Goal: Task Accomplishment & Management: Complete application form

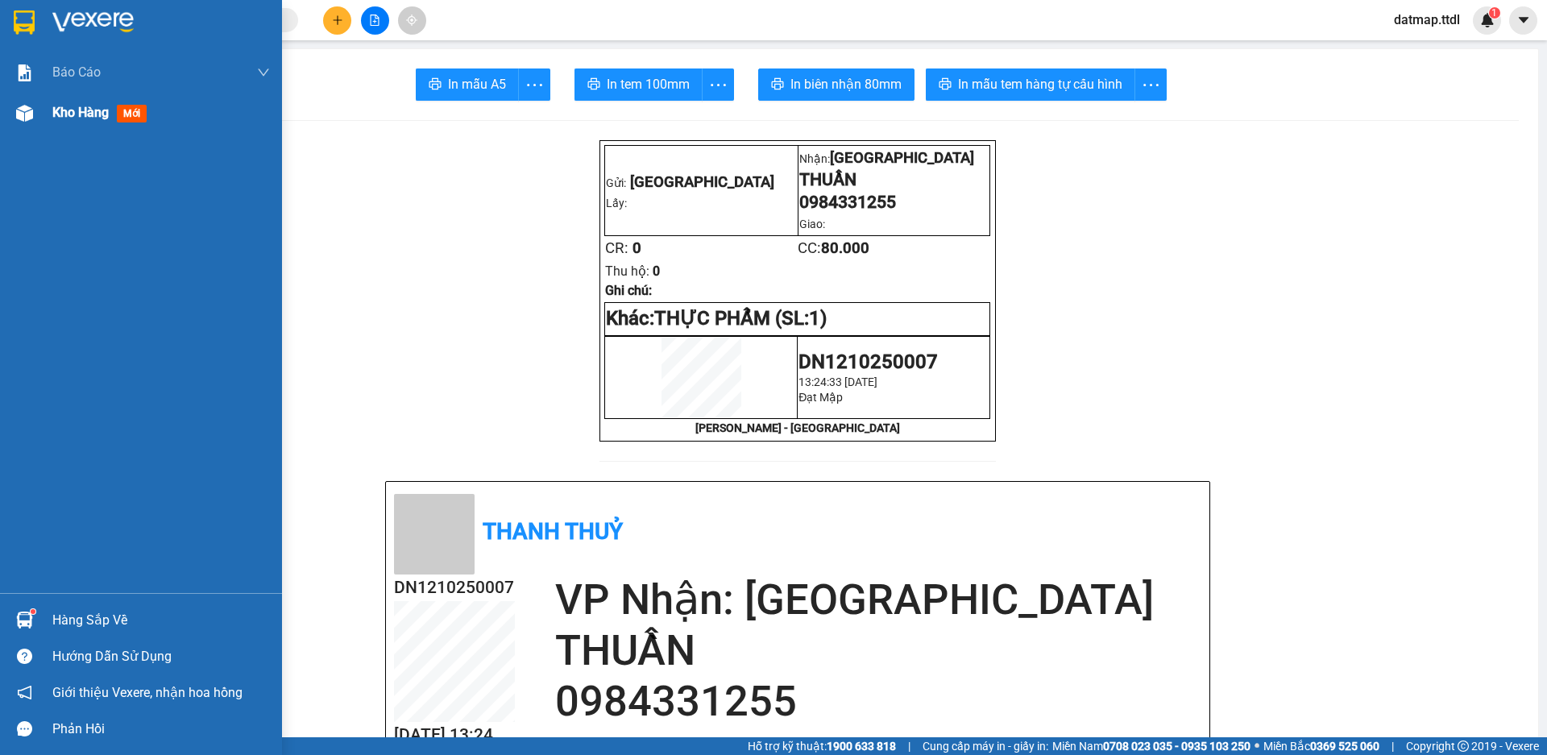
click at [80, 117] on span "Kho hàng" at bounding box center [80, 112] width 56 height 15
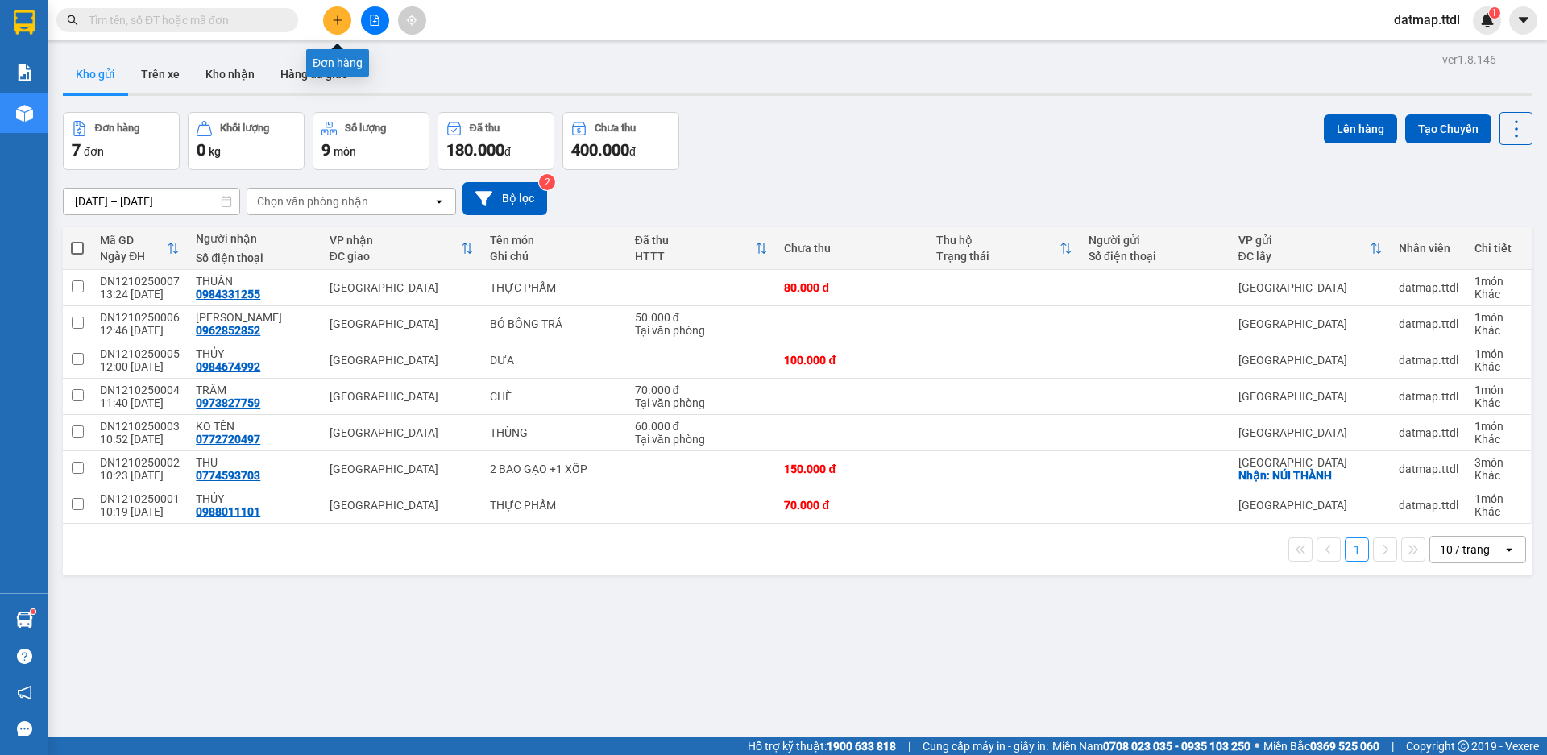
click at [337, 19] on icon "plus" at bounding box center [337, 20] width 11 height 11
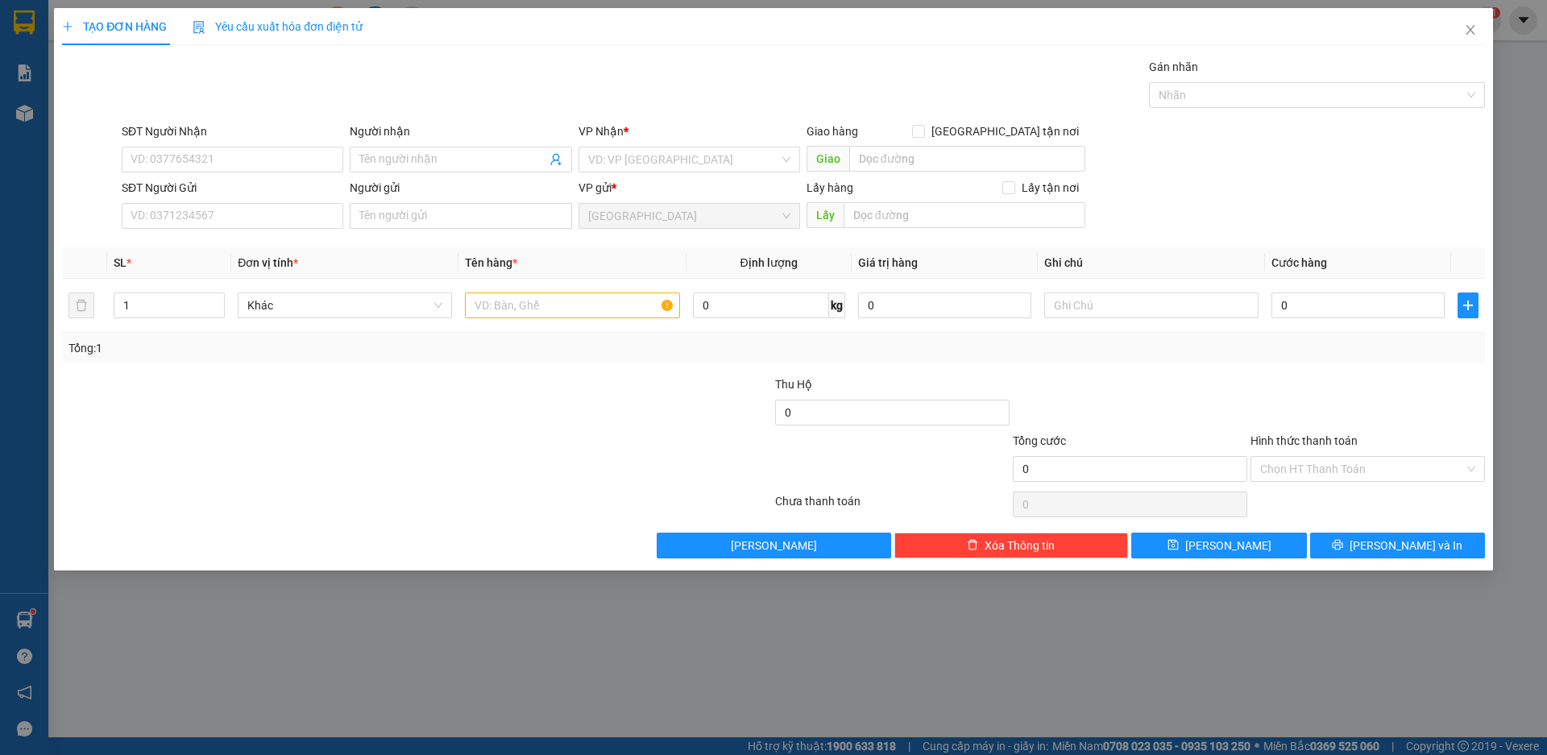
click at [164, 201] on div "SĐT Người Gửi" at bounding box center [233, 191] width 222 height 24
click at [174, 214] on input "SĐT Người Gửi" at bounding box center [233, 216] width 222 height 26
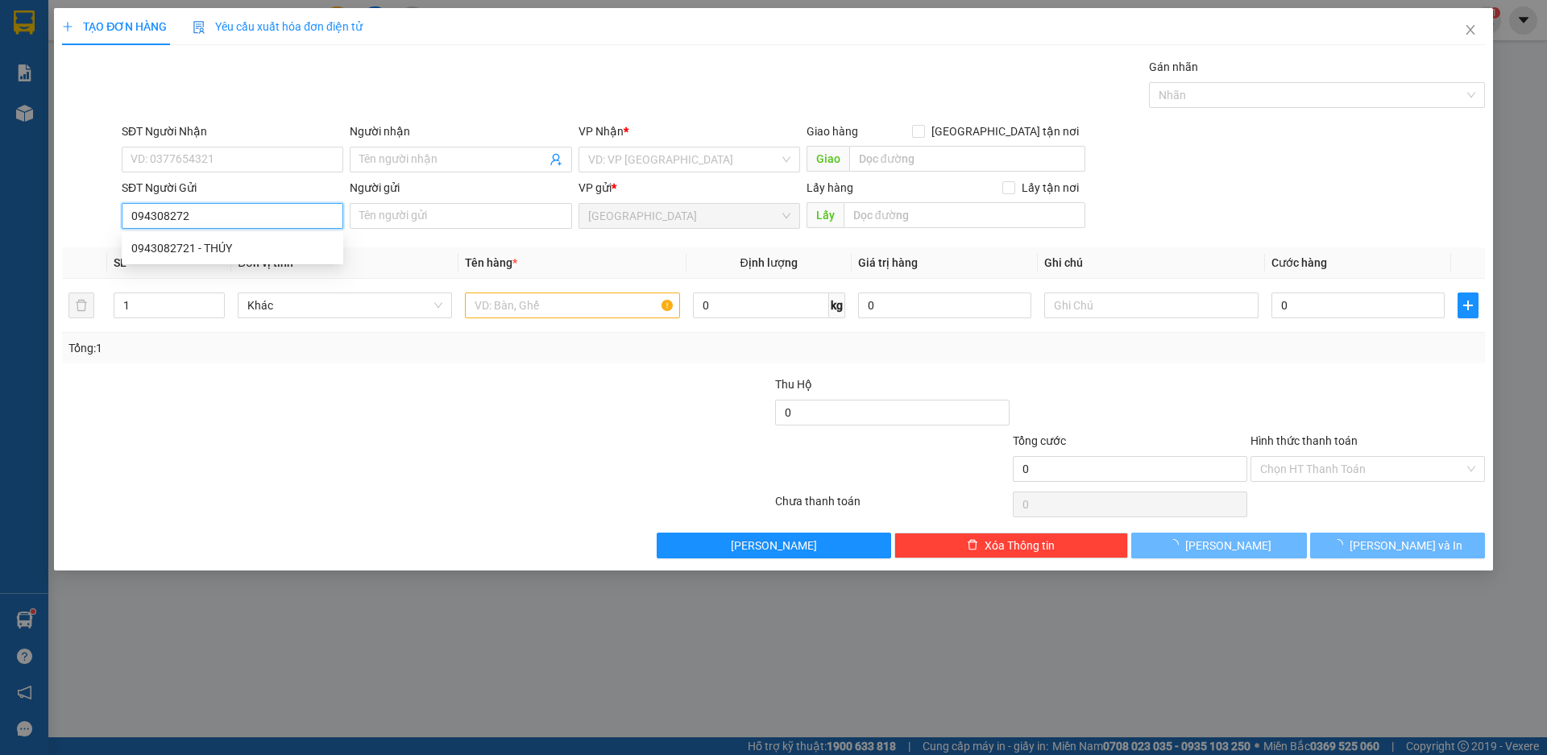
type input "0943082721"
click at [161, 251] on div "0943082721 - THÚY" at bounding box center [232, 248] width 202 height 18
type input "THÚY"
type input "LÝ BÌNH"
type input "70.000"
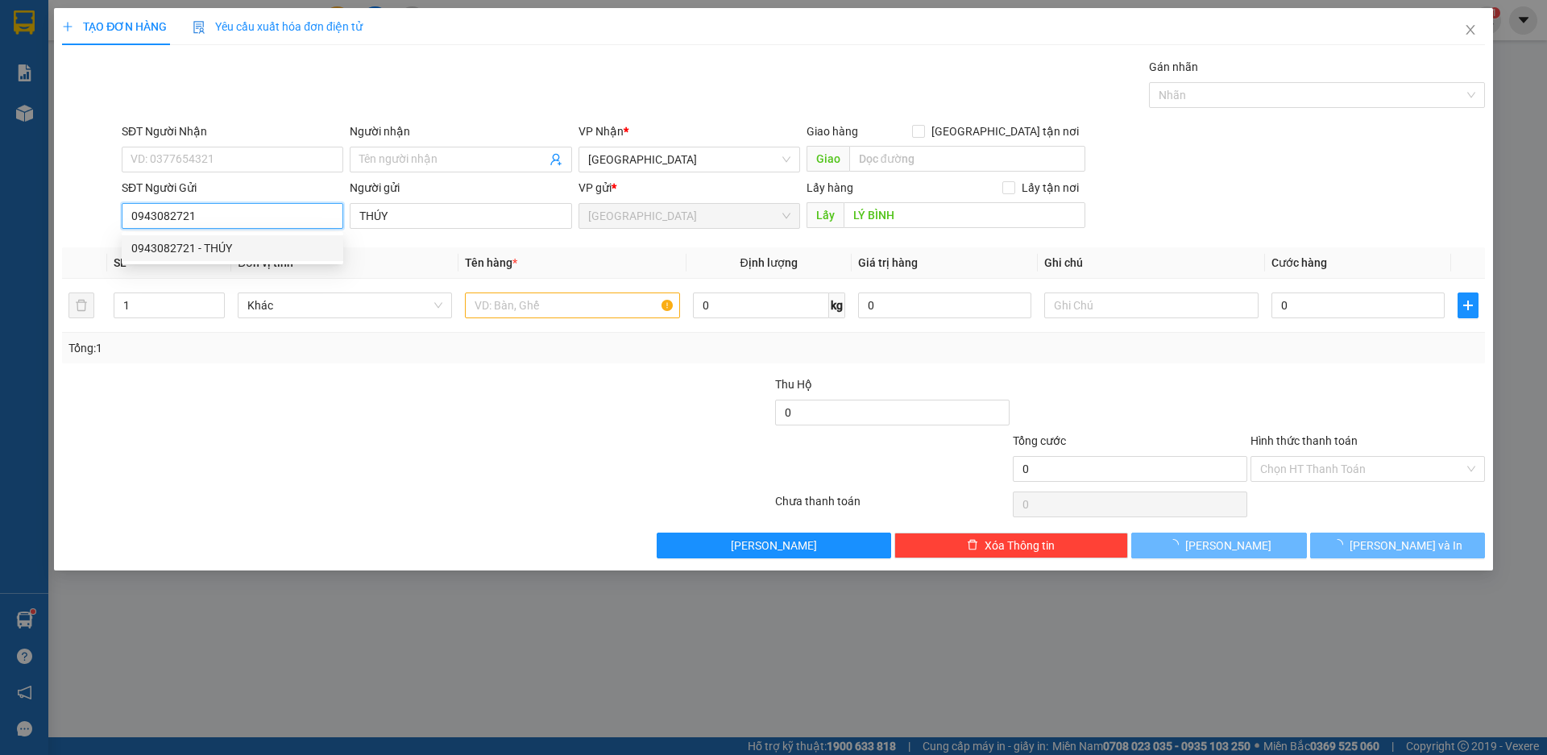
type input "70.000"
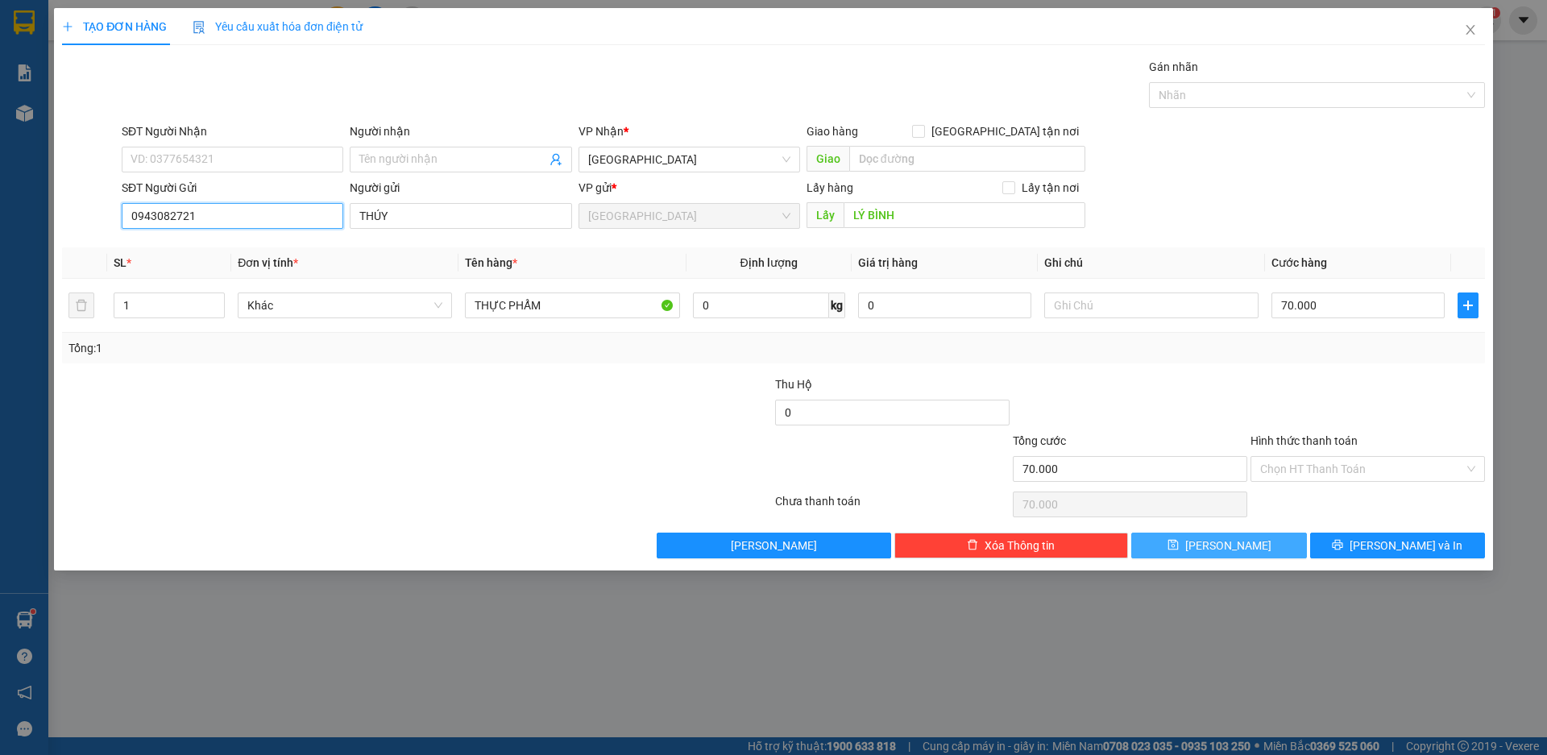
type input "0943082721"
click at [1238, 541] on button "[PERSON_NAME]" at bounding box center [1218, 546] width 175 height 26
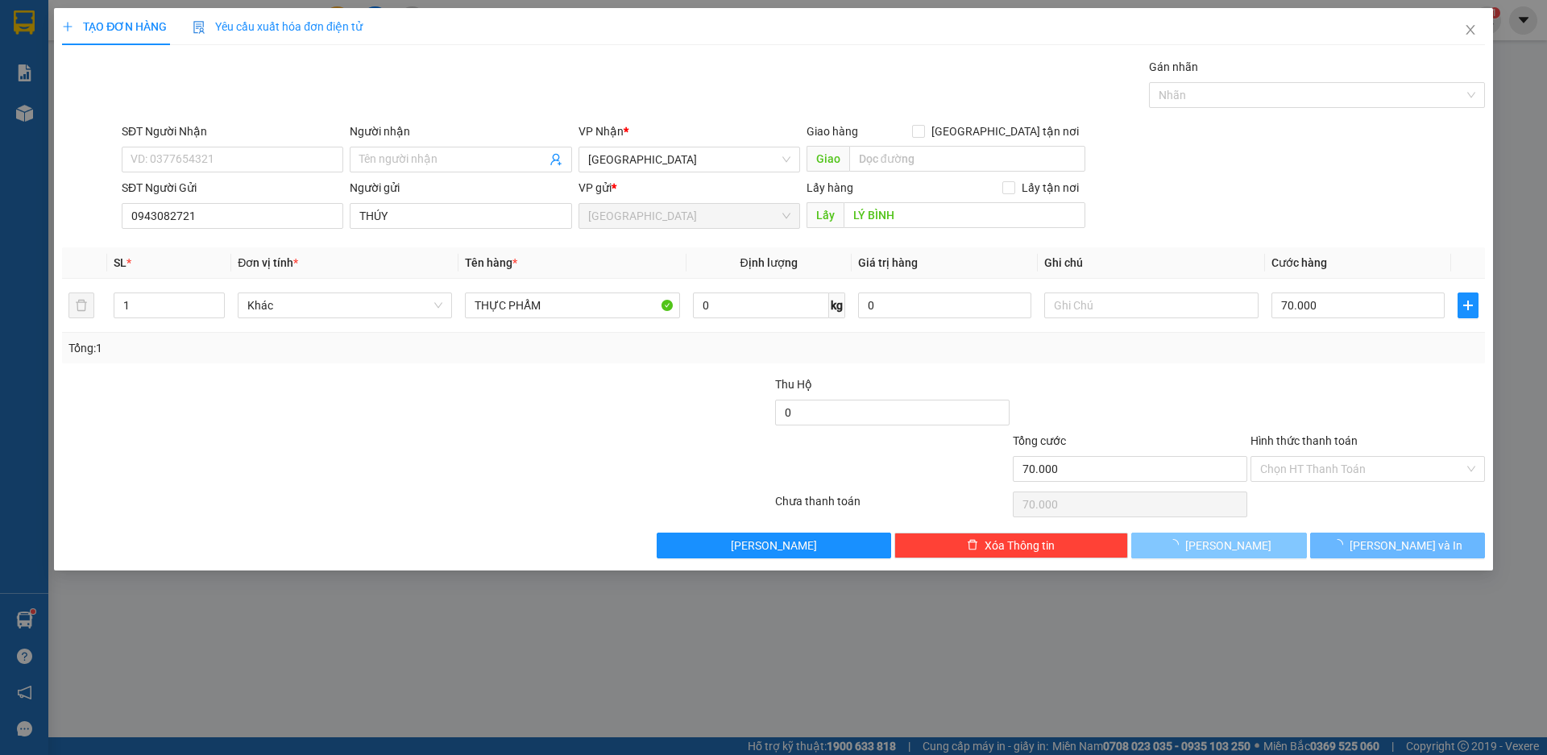
type input "0"
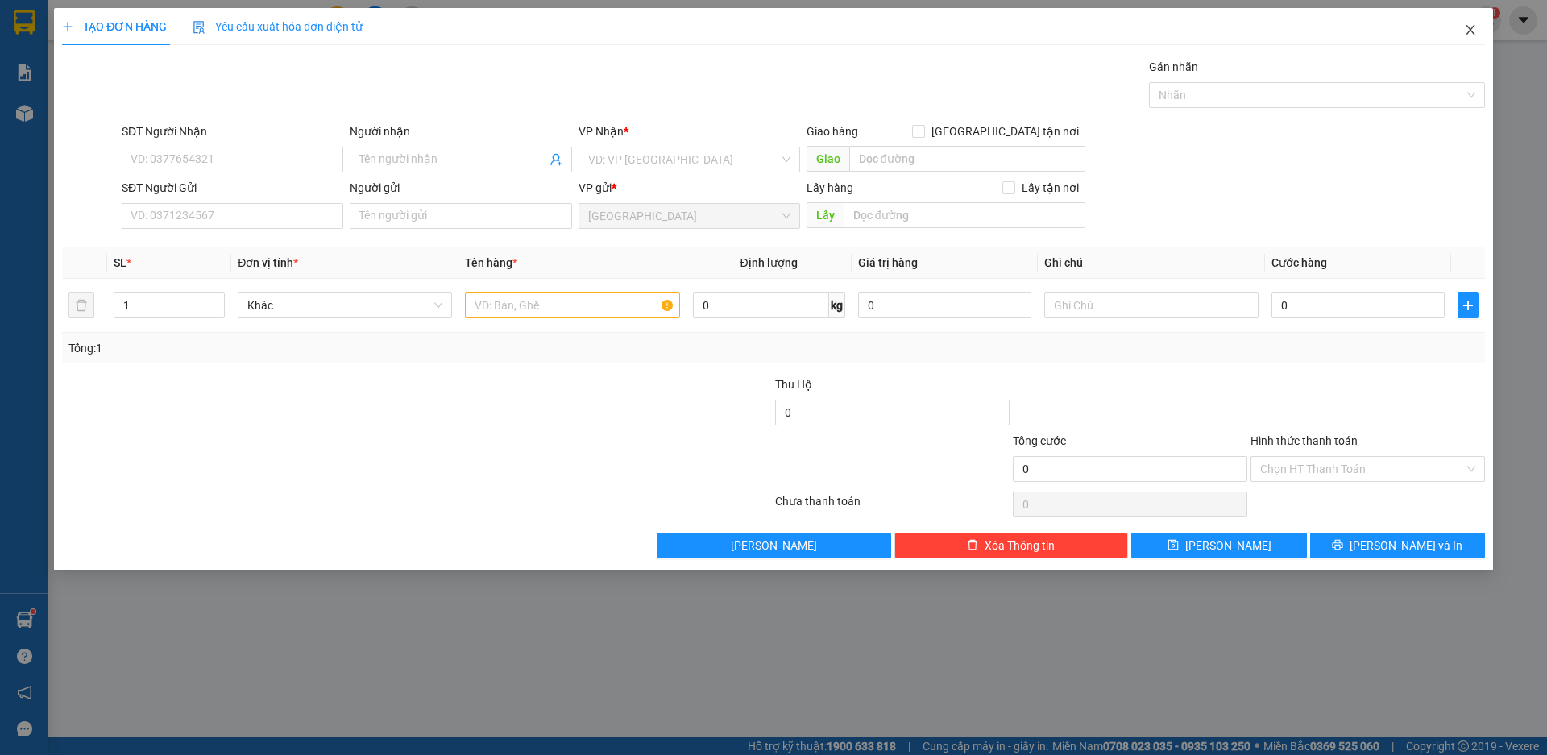
click at [1467, 31] on icon "close" at bounding box center [1470, 29] width 13 height 13
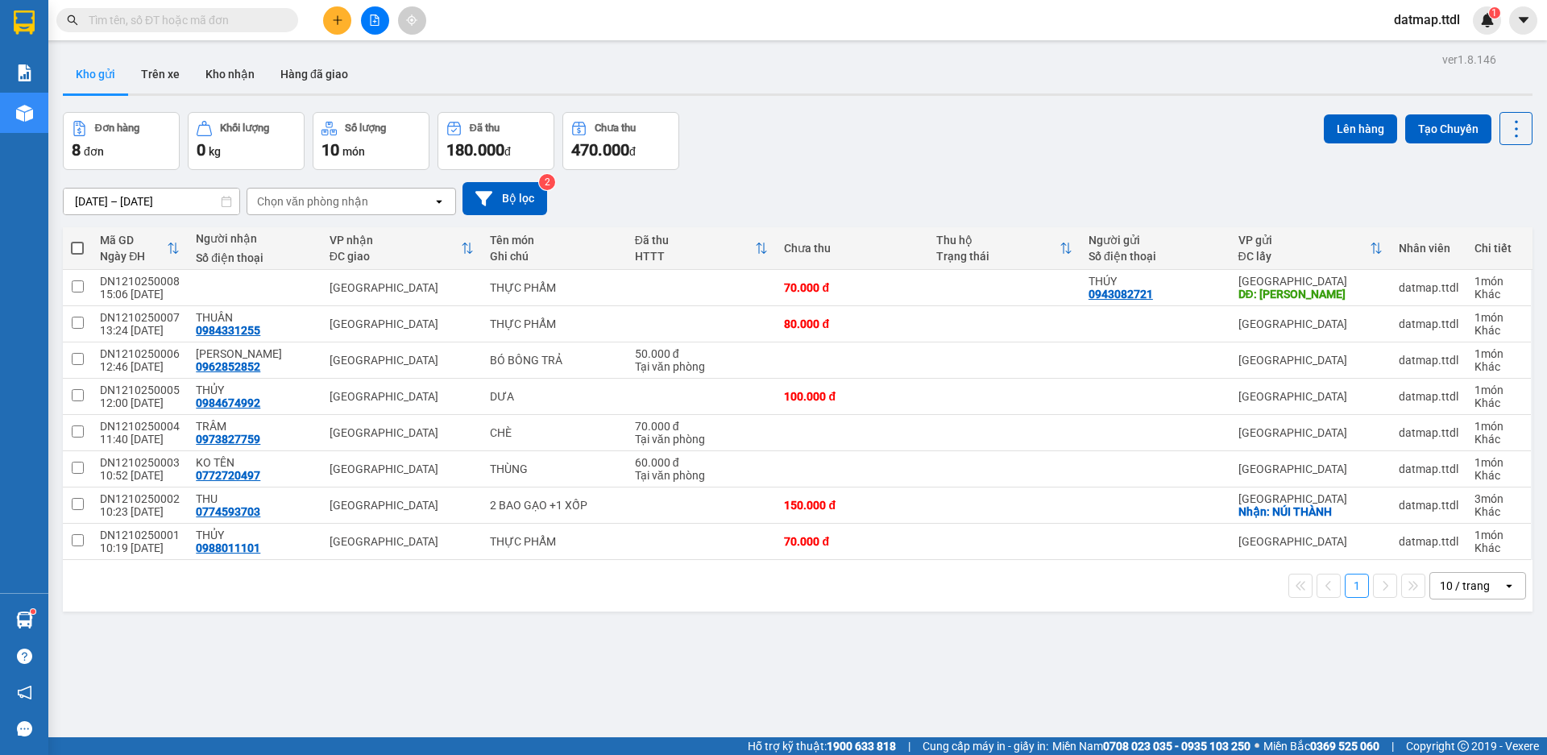
click at [79, 246] on span at bounding box center [77, 248] width 13 height 13
click at [77, 240] on input "checkbox" at bounding box center [77, 240] width 0 height 0
checkbox input "true"
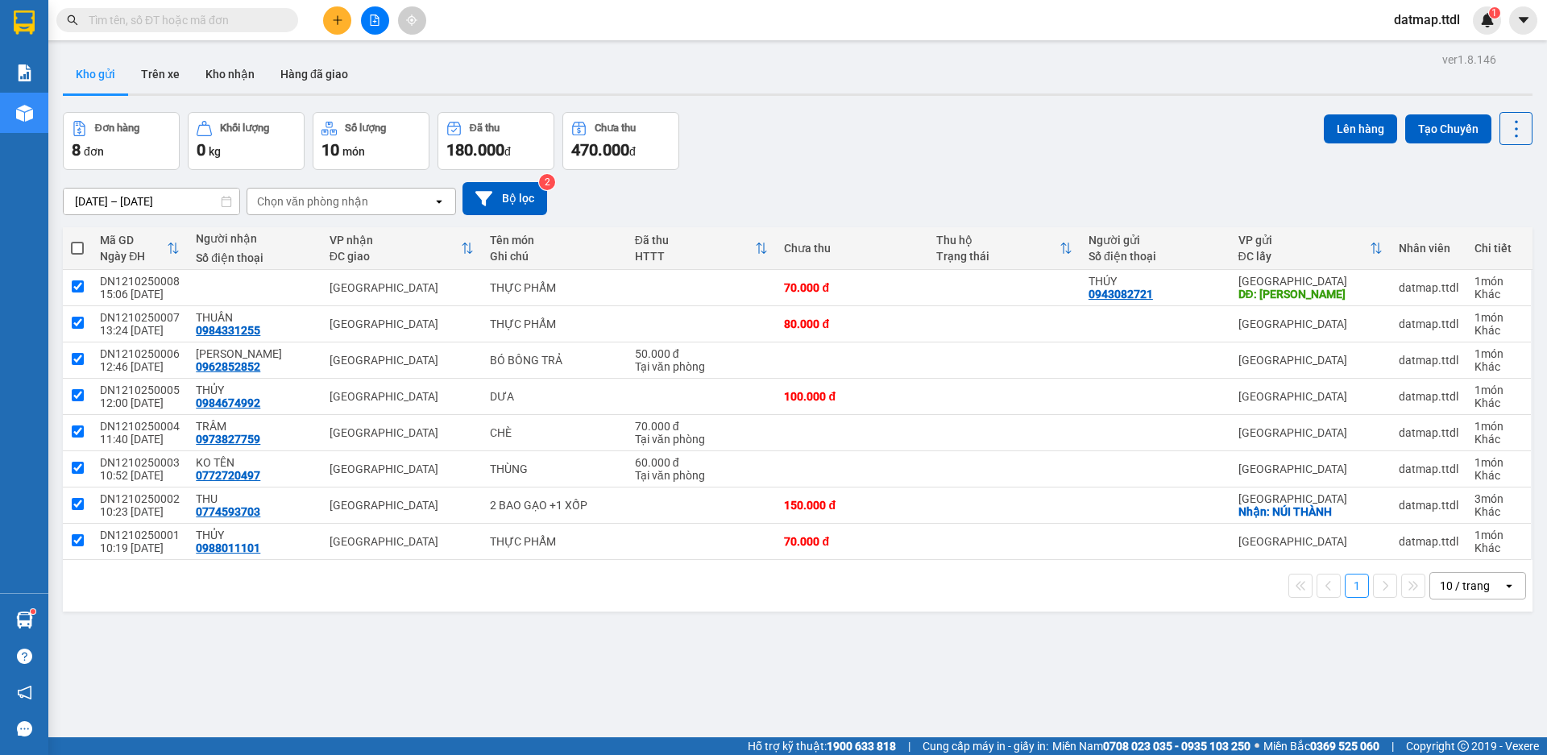
checkbox input "true"
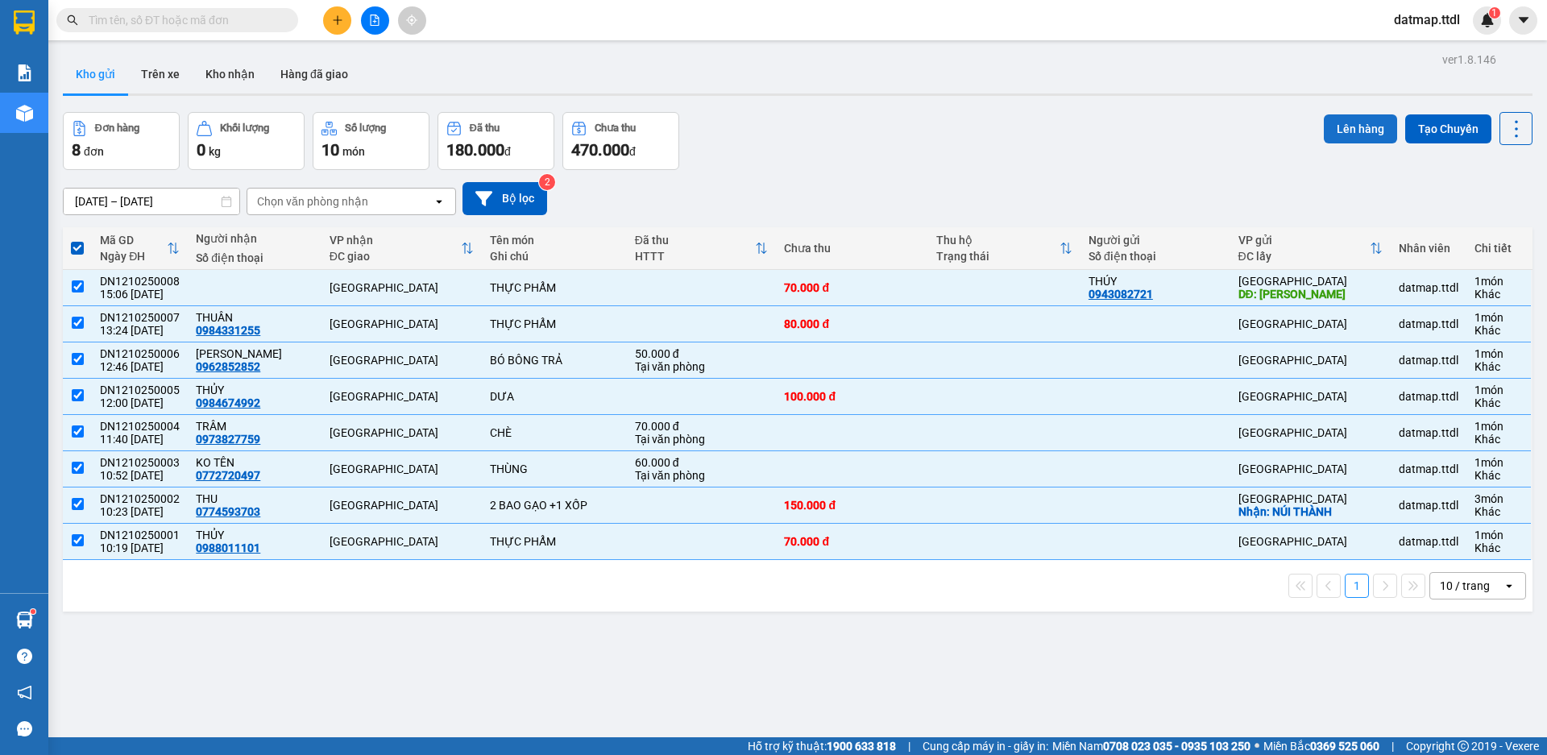
click at [1324, 128] on button "Lên hàng" at bounding box center [1360, 128] width 73 height 29
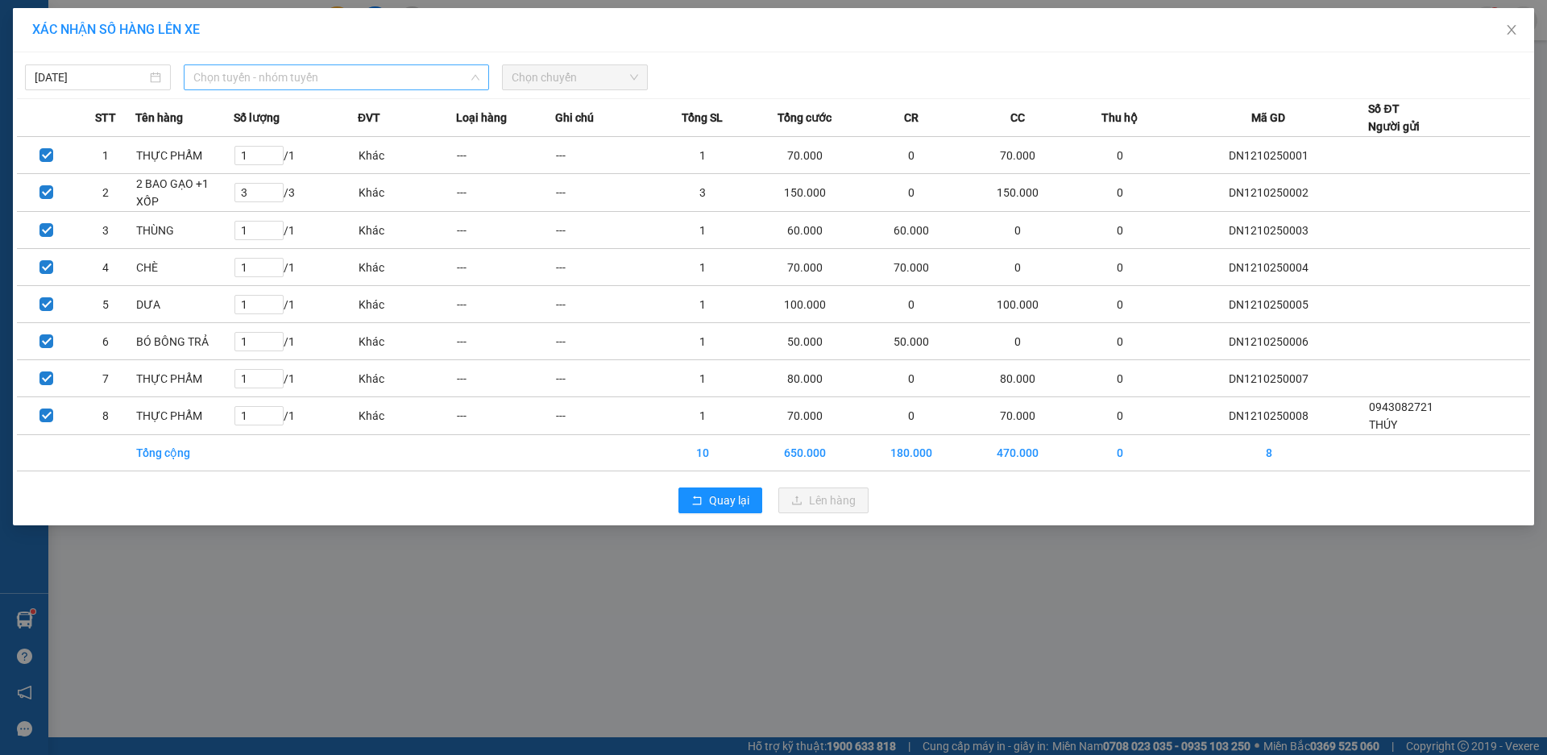
click at [356, 77] on span "Chọn tuyến - nhóm tuyến" at bounding box center [336, 77] width 286 height 24
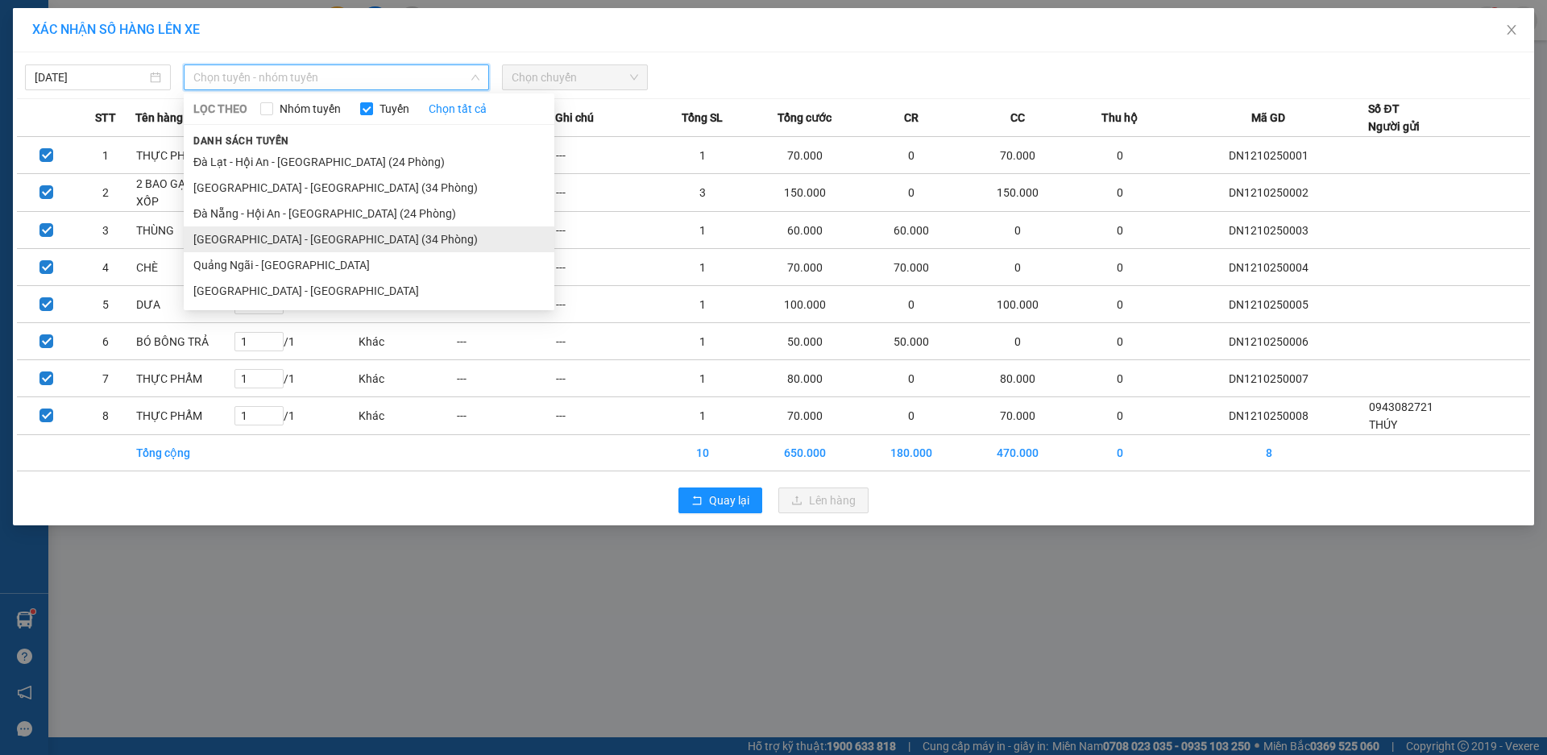
click at [266, 242] on li "[GEOGRAPHIC_DATA] - [GEOGRAPHIC_DATA] (34 Phòng)" at bounding box center [369, 239] width 371 height 26
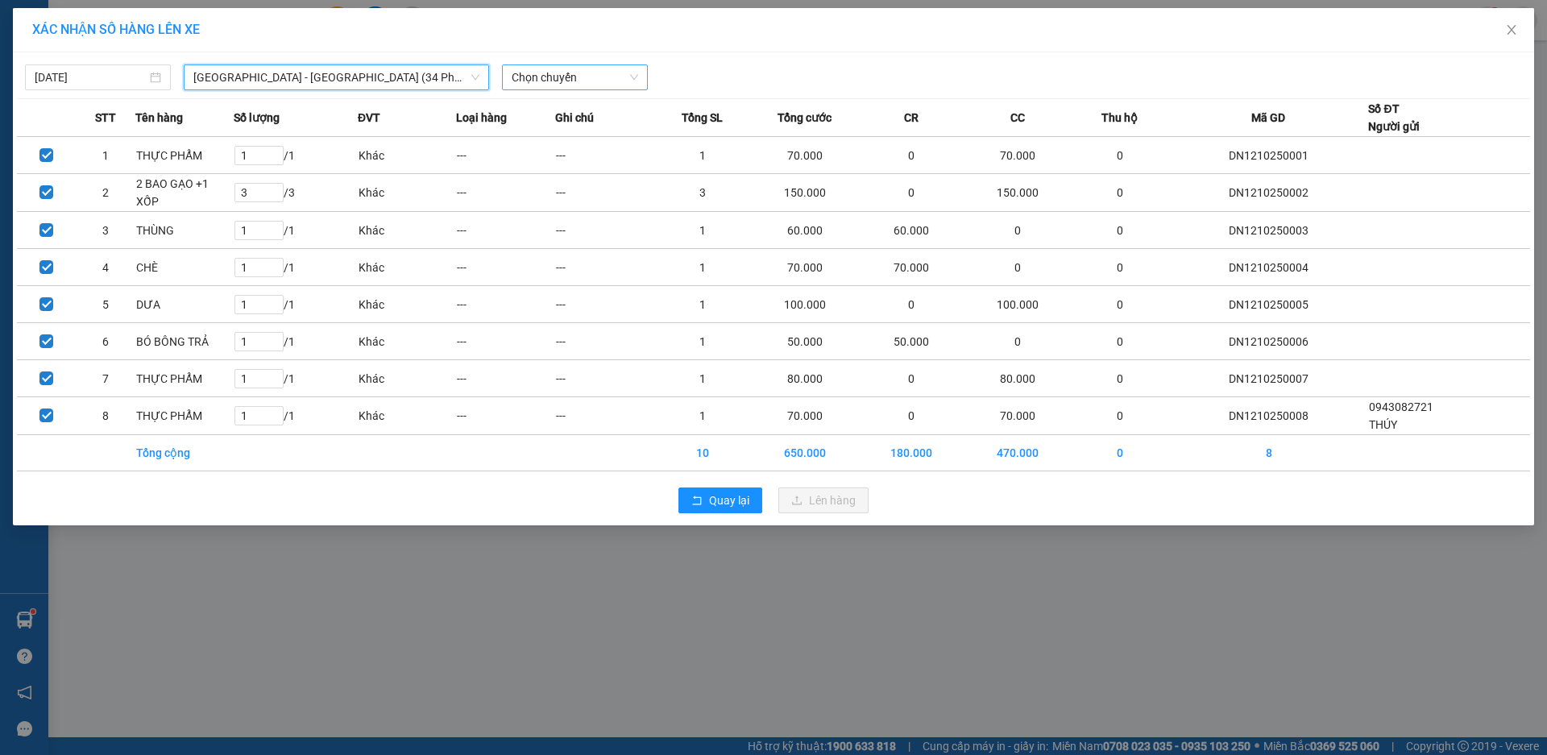
click at [574, 83] on span "Chọn chuyến" at bounding box center [575, 77] width 127 height 24
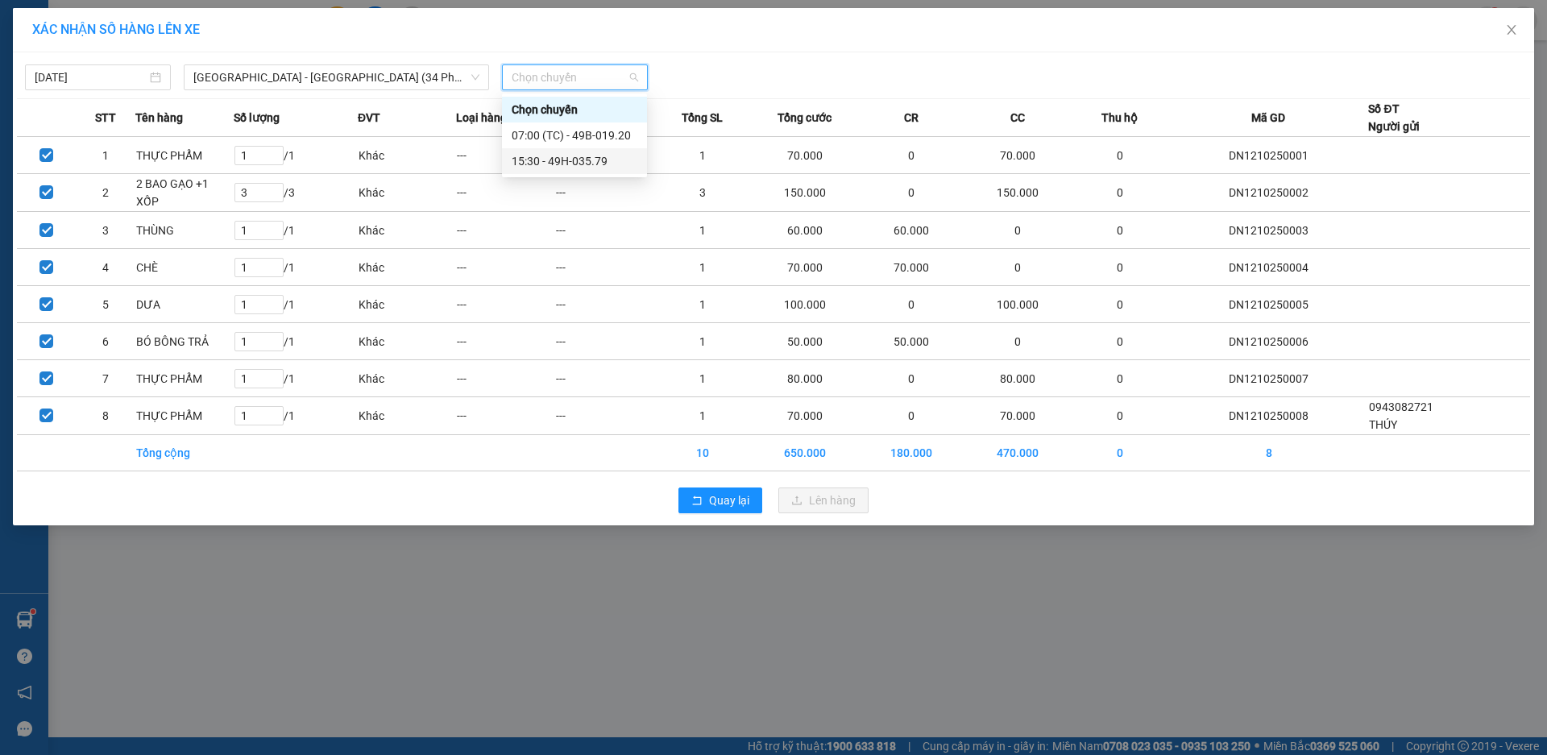
click at [562, 156] on div "15:30 - 49H-035.79" at bounding box center [575, 161] width 126 height 18
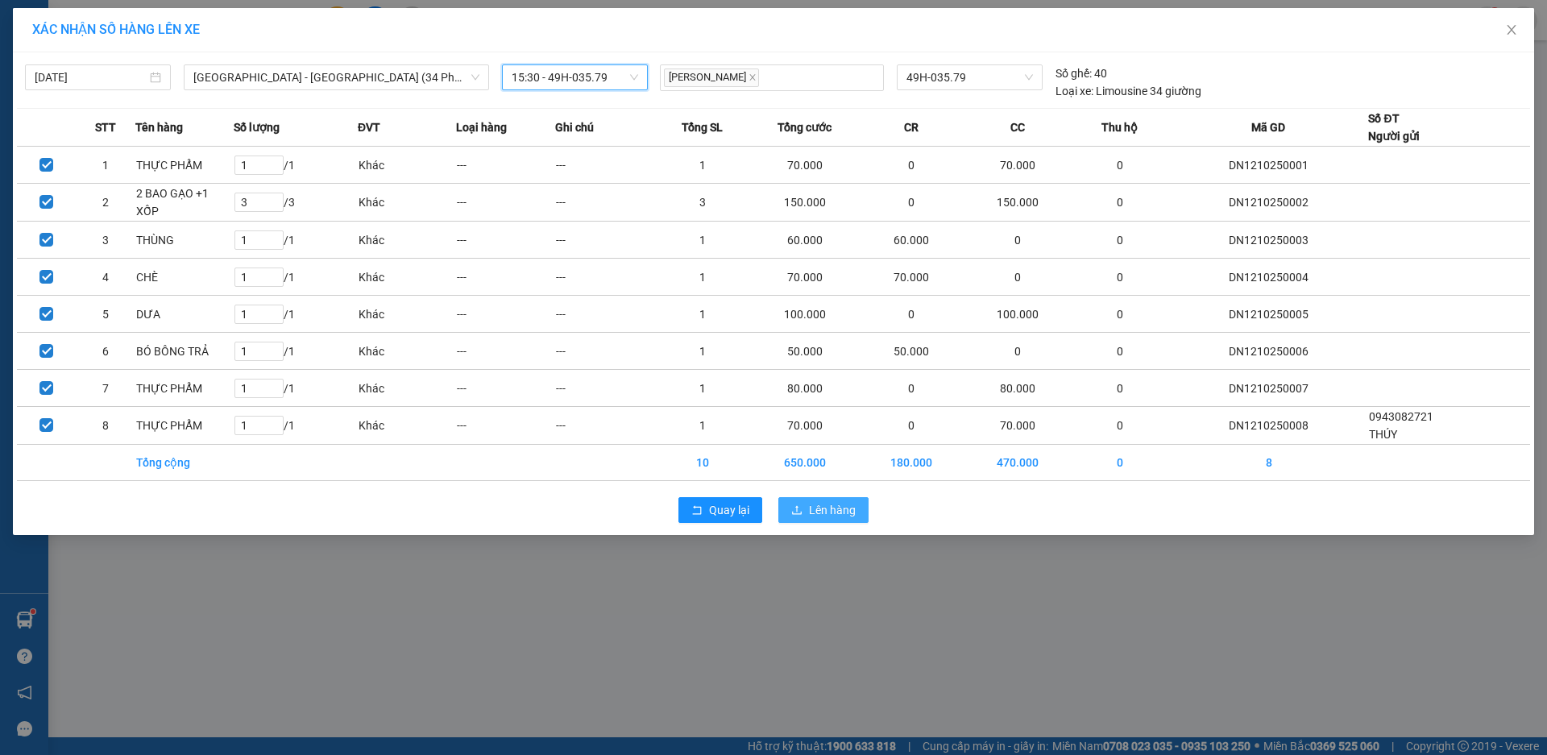
click at [840, 507] on span "Lên hàng" at bounding box center [832, 510] width 47 height 18
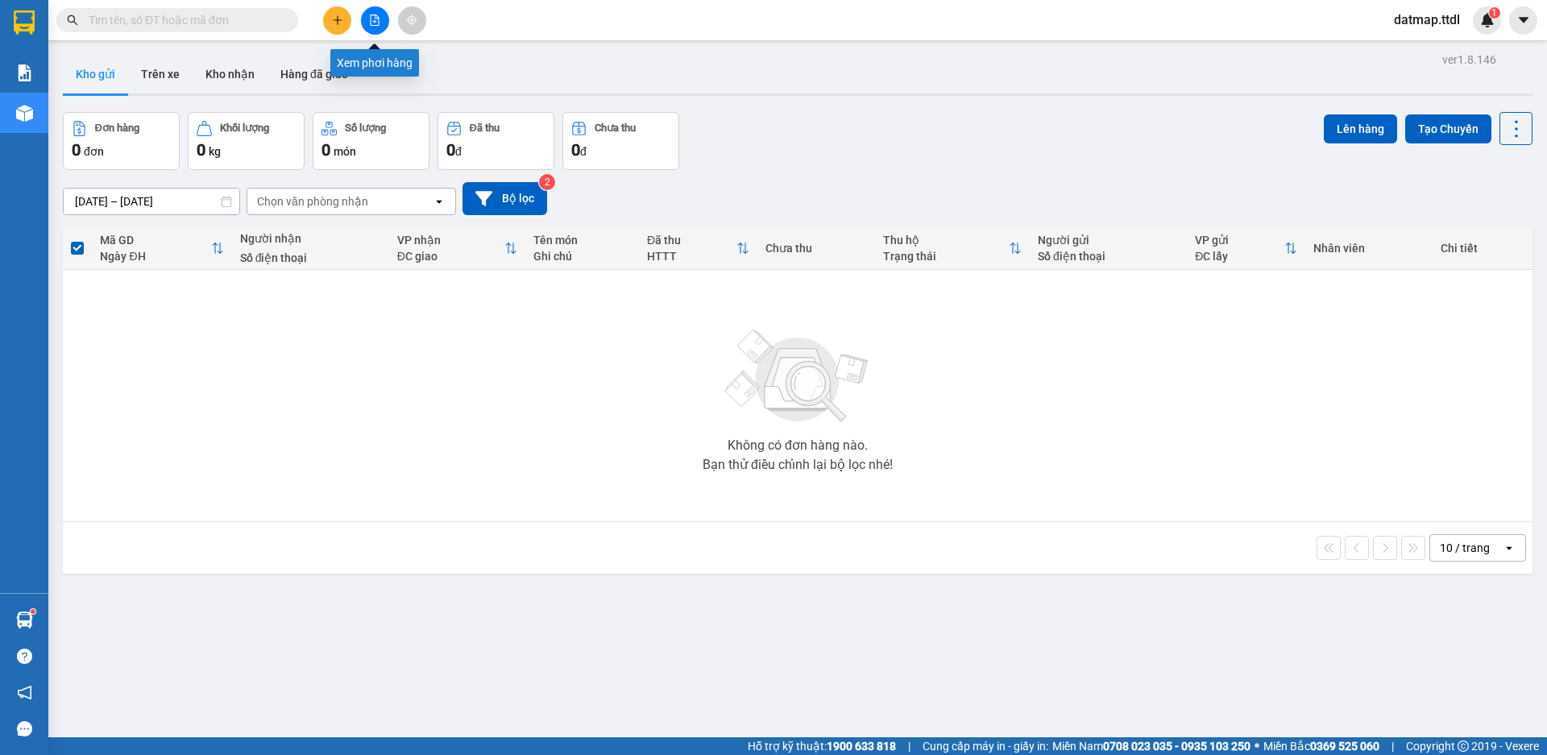
click at [371, 22] on icon "file-add" at bounding box center [374, 20] width 11 height 11
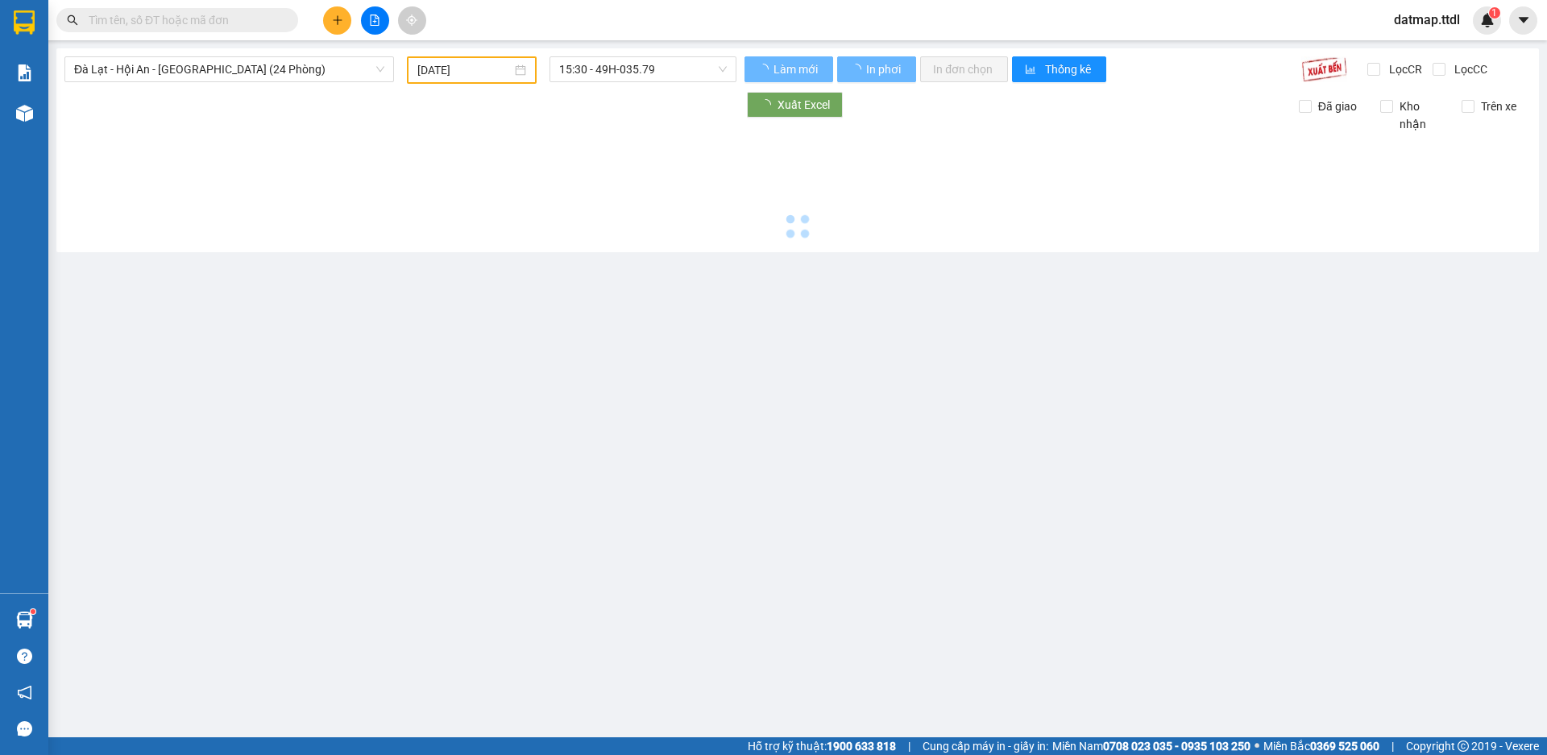
type input "[DATE]"
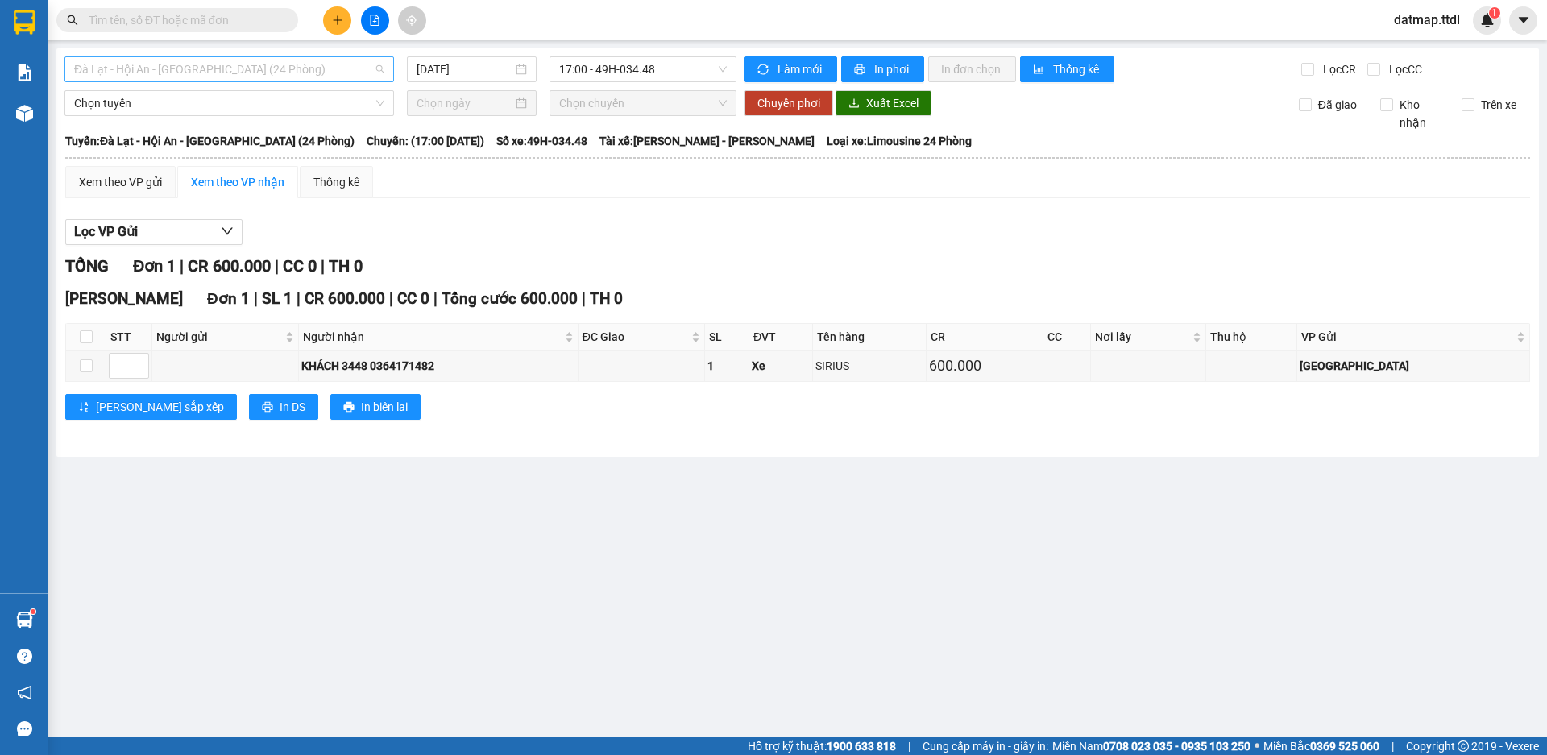
click at [304, 71] on span "Đà Lạt - Hội An - [GEOGRAPHIC_DATA] (24 Phòng)" at bounding box center [229, 69] width 310 height 24
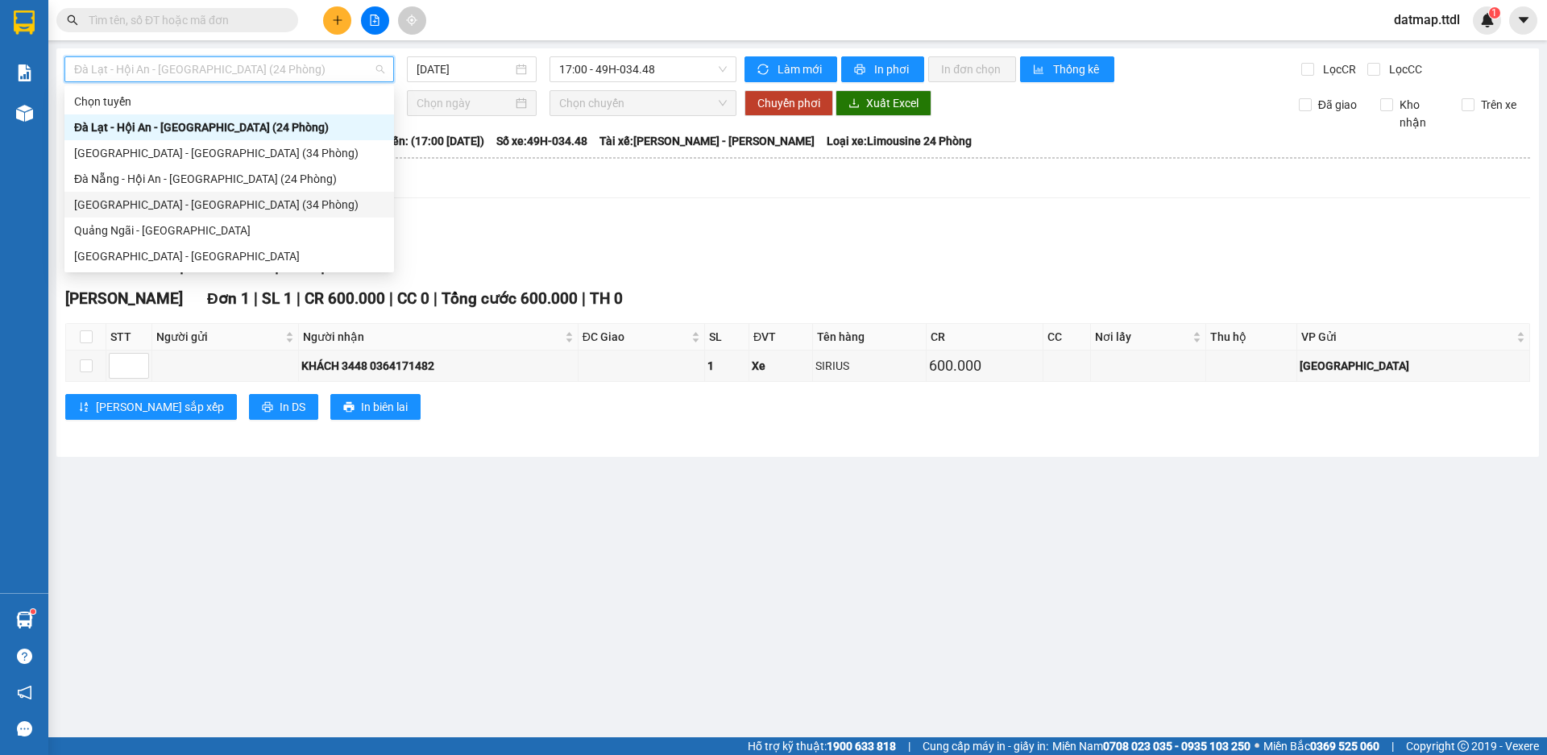
click at [133, 201] on div "[GEOGRAPHIC_DATA] - [GEOGRAPHIC_DATA] (34 Phòng)" at bounding box center [229, 205] width 310 height 18
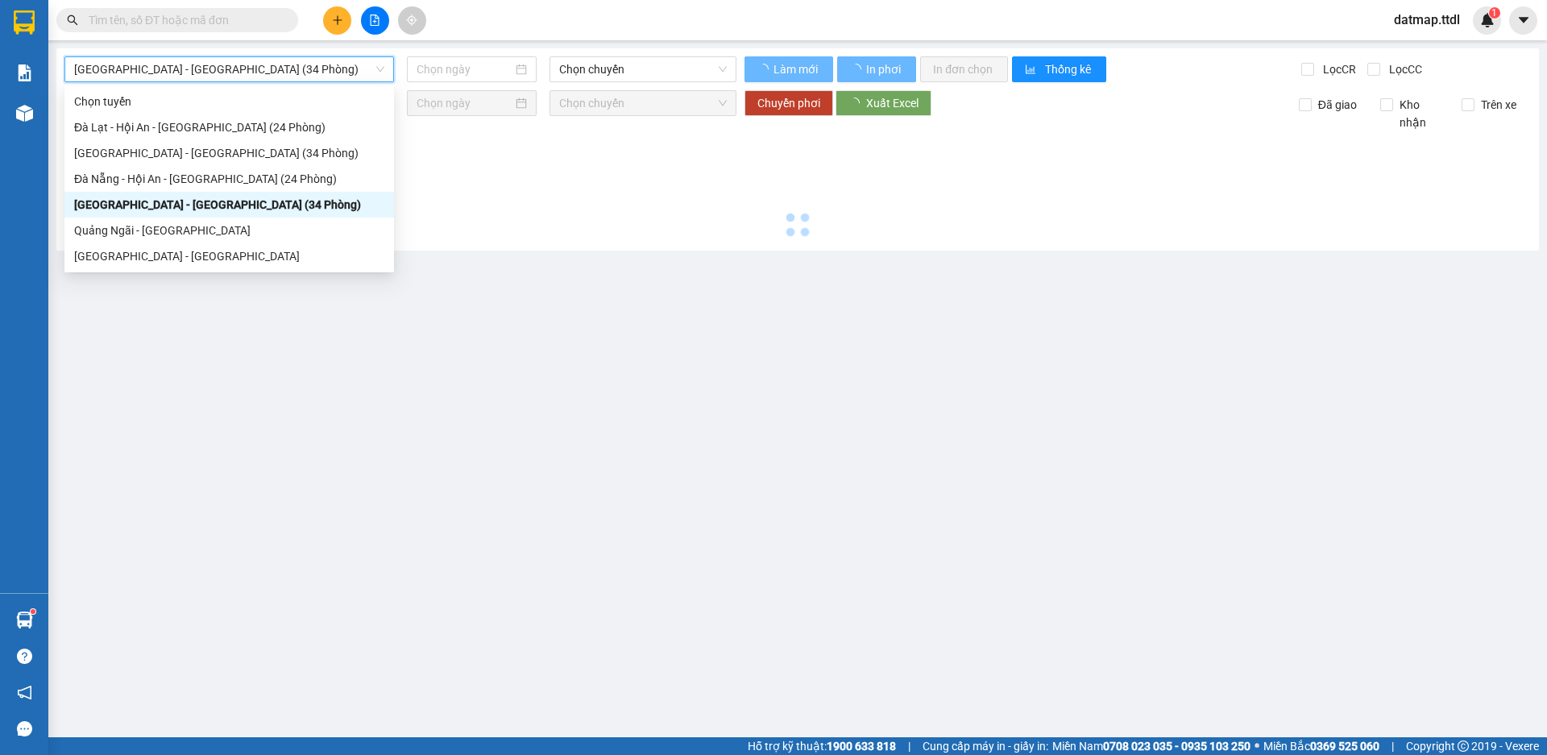
type input "[DATE]"
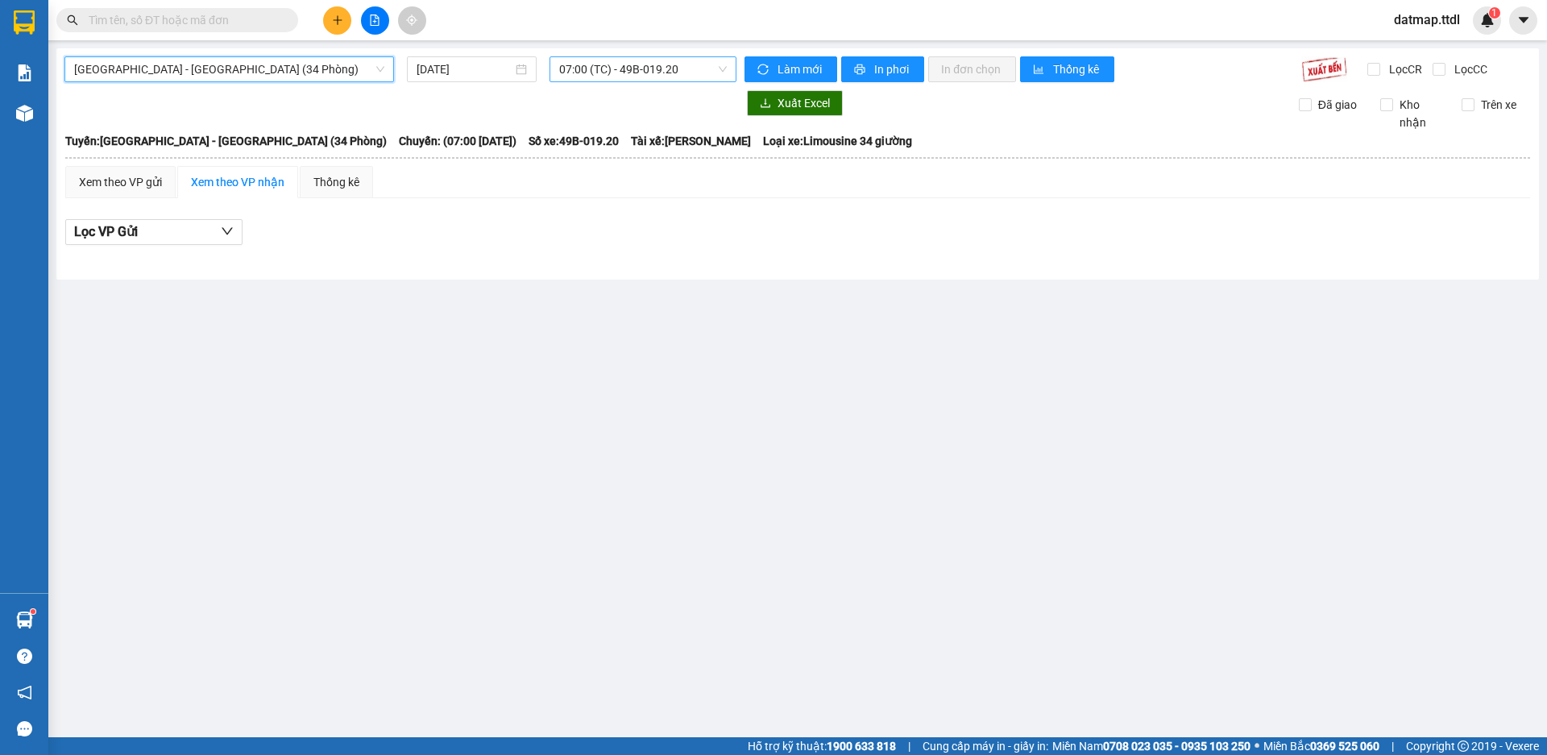
click at [675, 65] on span "07:00 (TC) - 49B-019.20" at bounding box center [643, 69] width 168 height 24
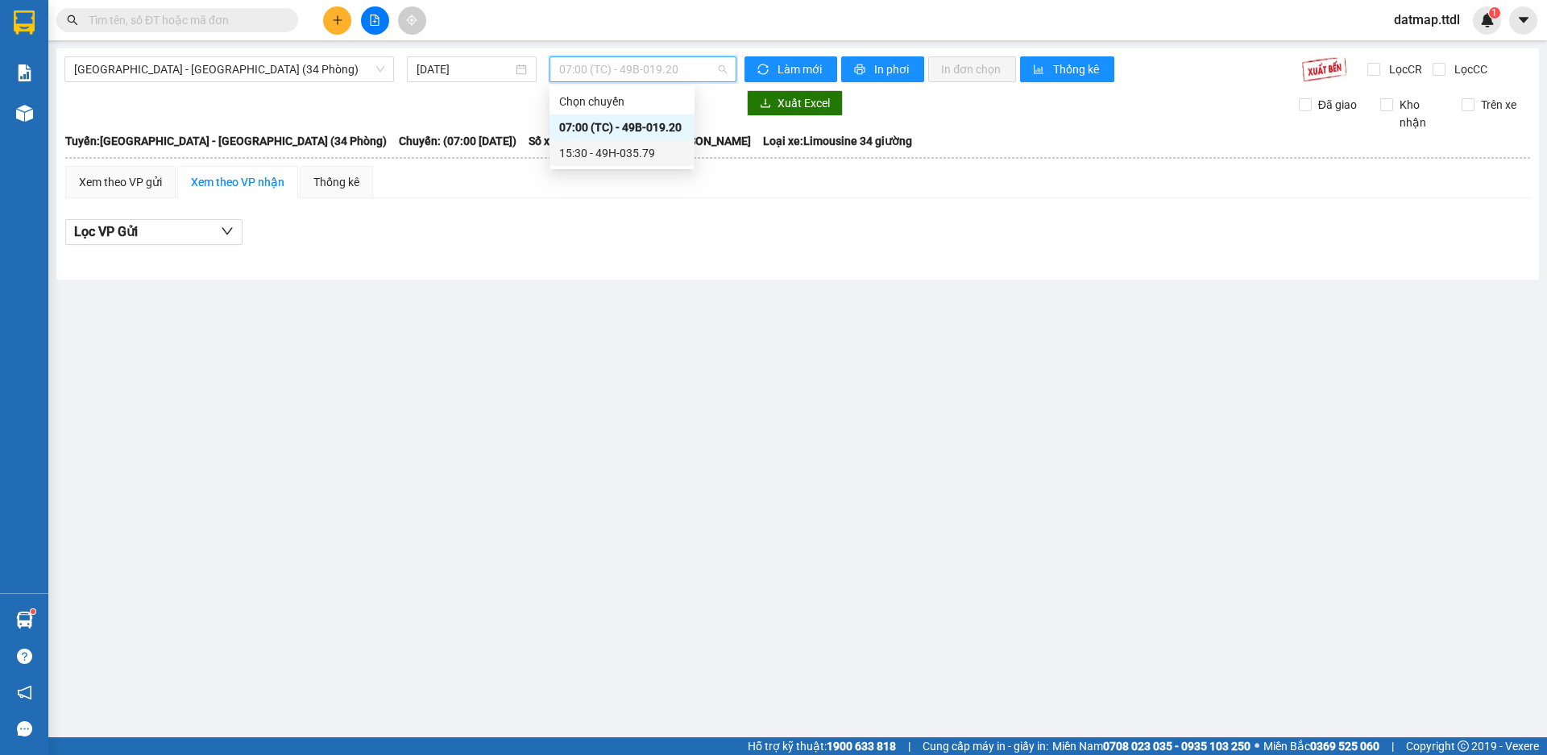
click at [638, 154] on div "15:30 - 49H-035.79" at bounding box center [622, 153] width 126 height 18
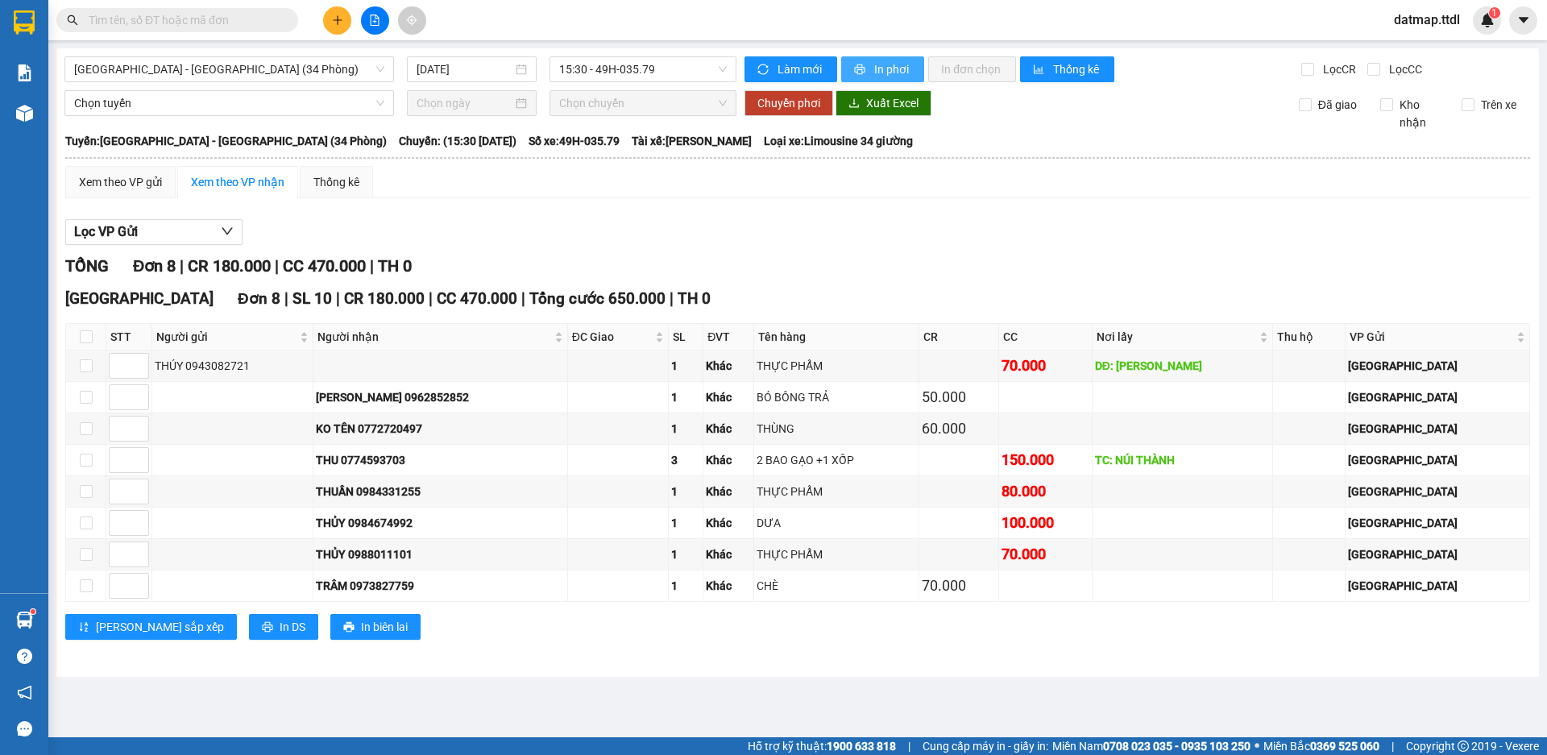
click at [881, 64] on span "In phơi" at bounding box center [892, 69] width 37 height 18
click at [336, 14] on button at bounding box center [337, 20] width 28 height 28
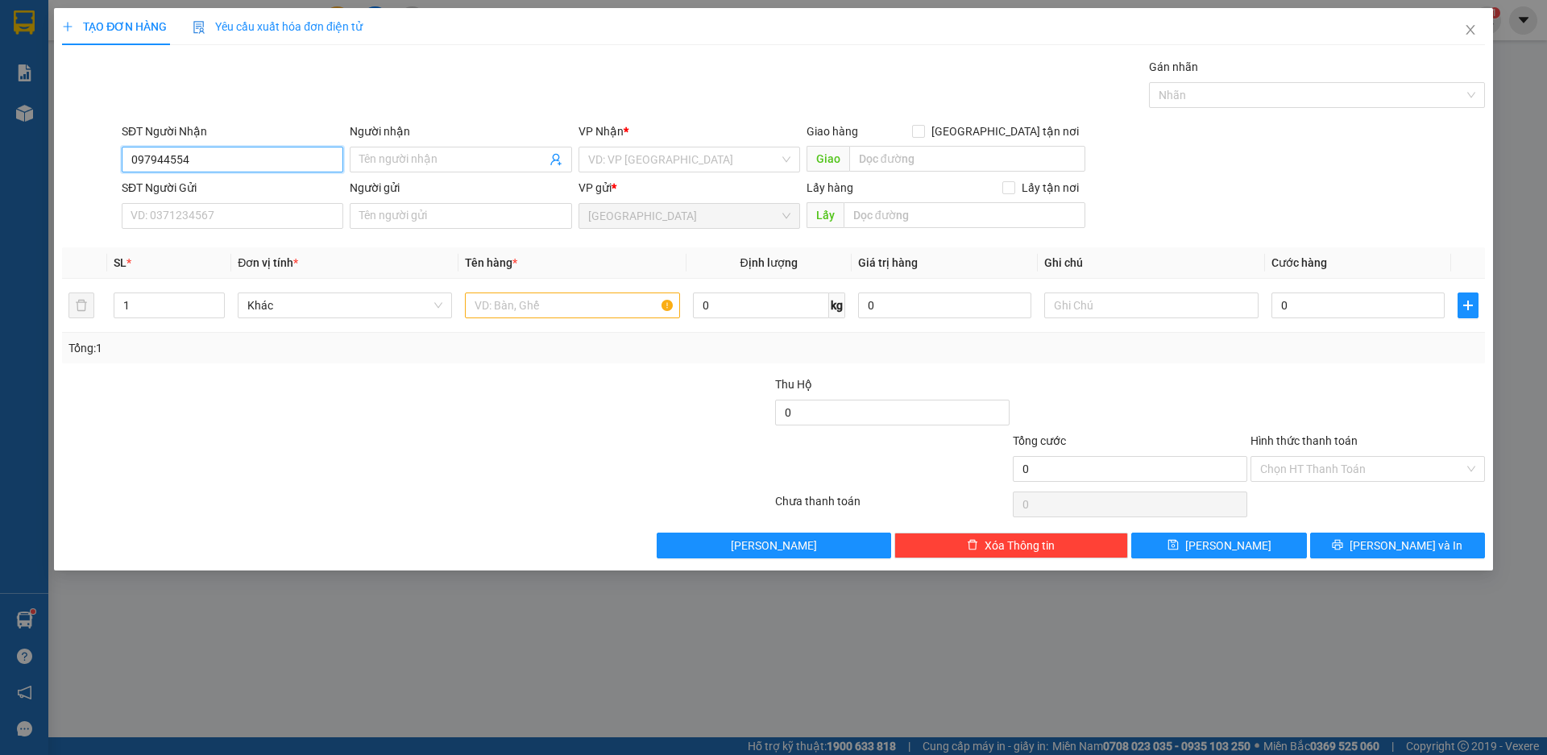
type input "0979445544"
click at [164, 198] on div "0979445544 - CHÚ BÌNH" at bounding box center [232, 192] width 202 height 18
type input "CHÚ BÌNH"
type input "0979445544"
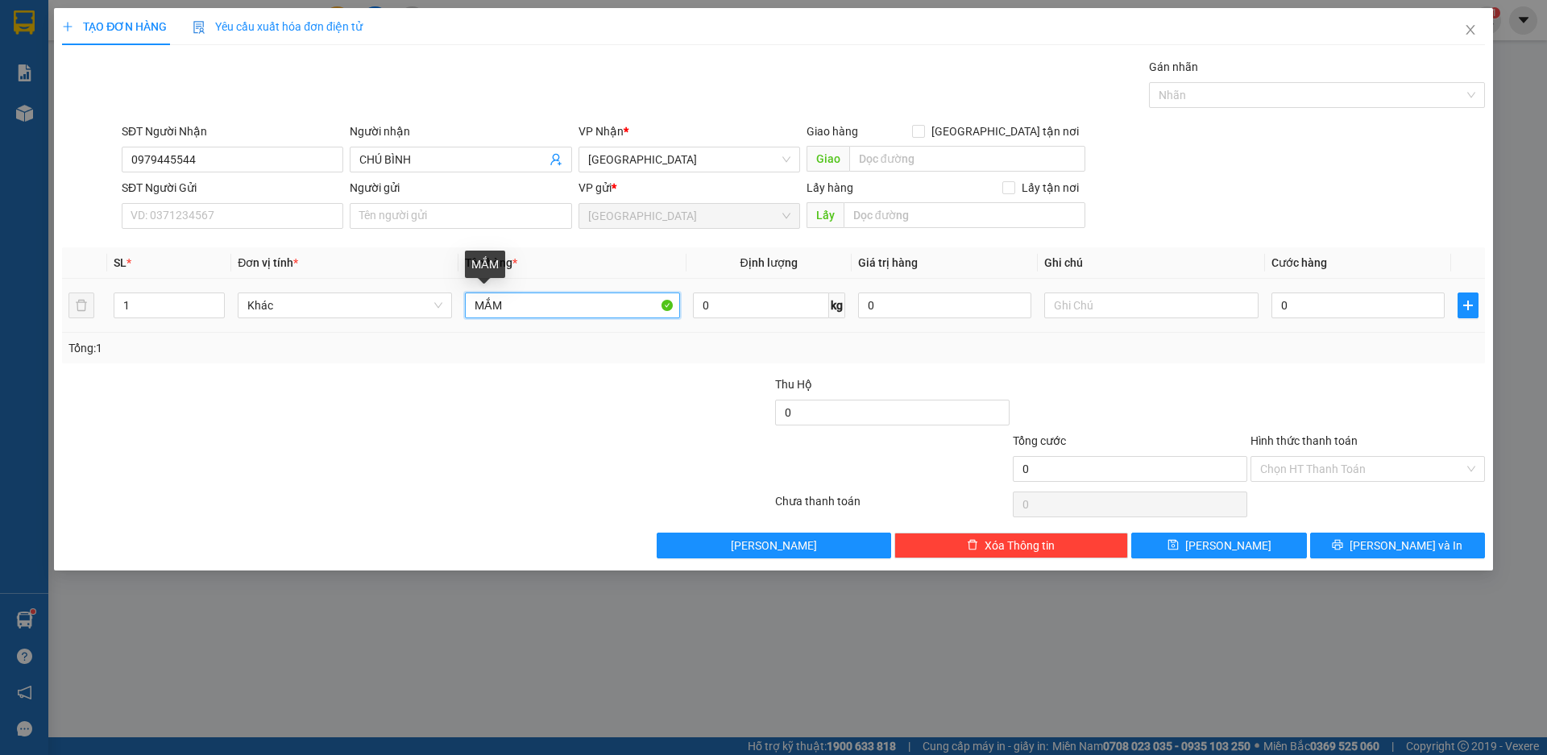
click at [530, 309] on input "MẮM" at bounding box center [572, 306] width 214 height 26
type input "THUỐC TÂY"
click at [1342, 479] on input "Hình thức thanh toán" at bounding box center [1362, 469] width 204 height 24
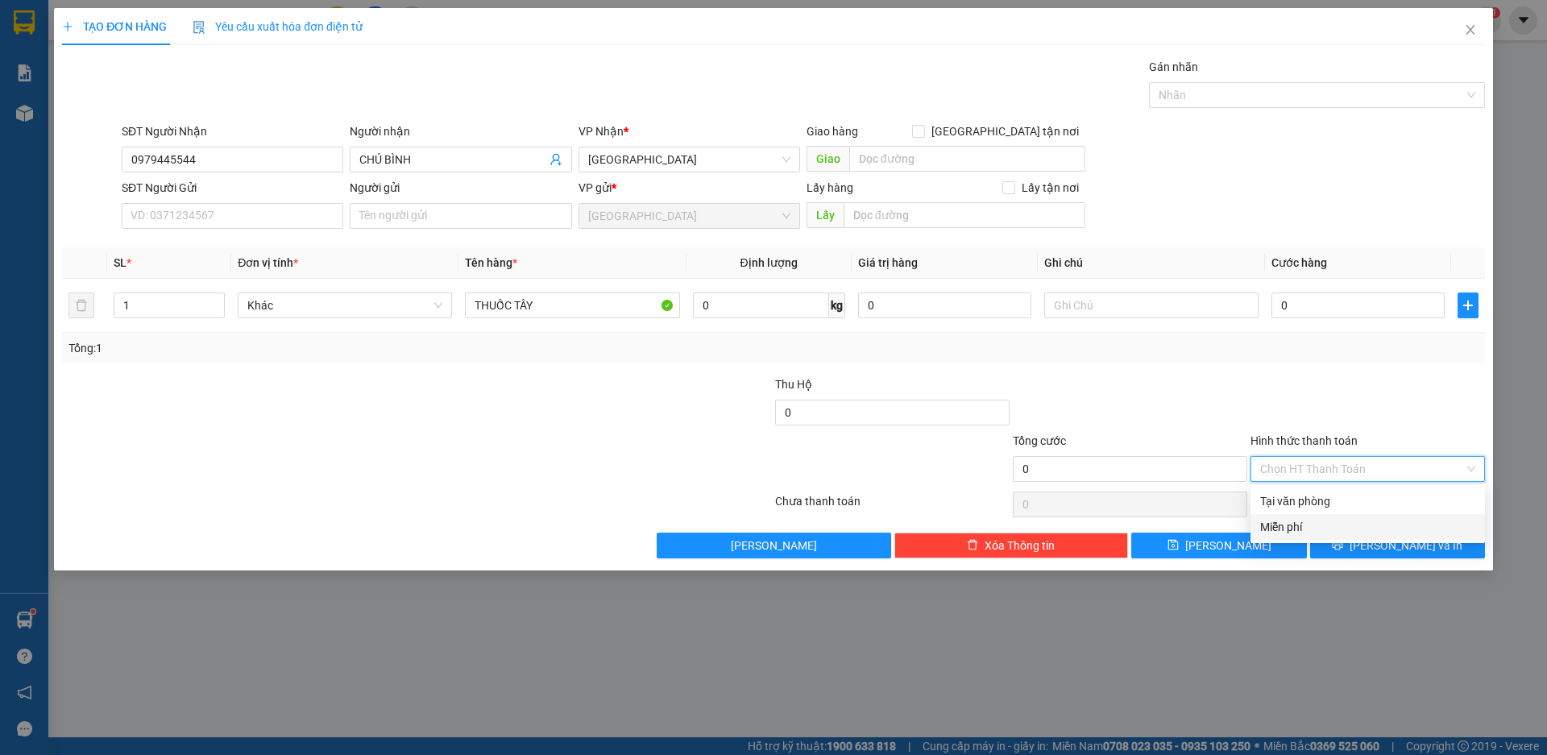
click at [1299, 526] on div "Miễn phí" at bounding box center [1367, 527] width 215 height 18
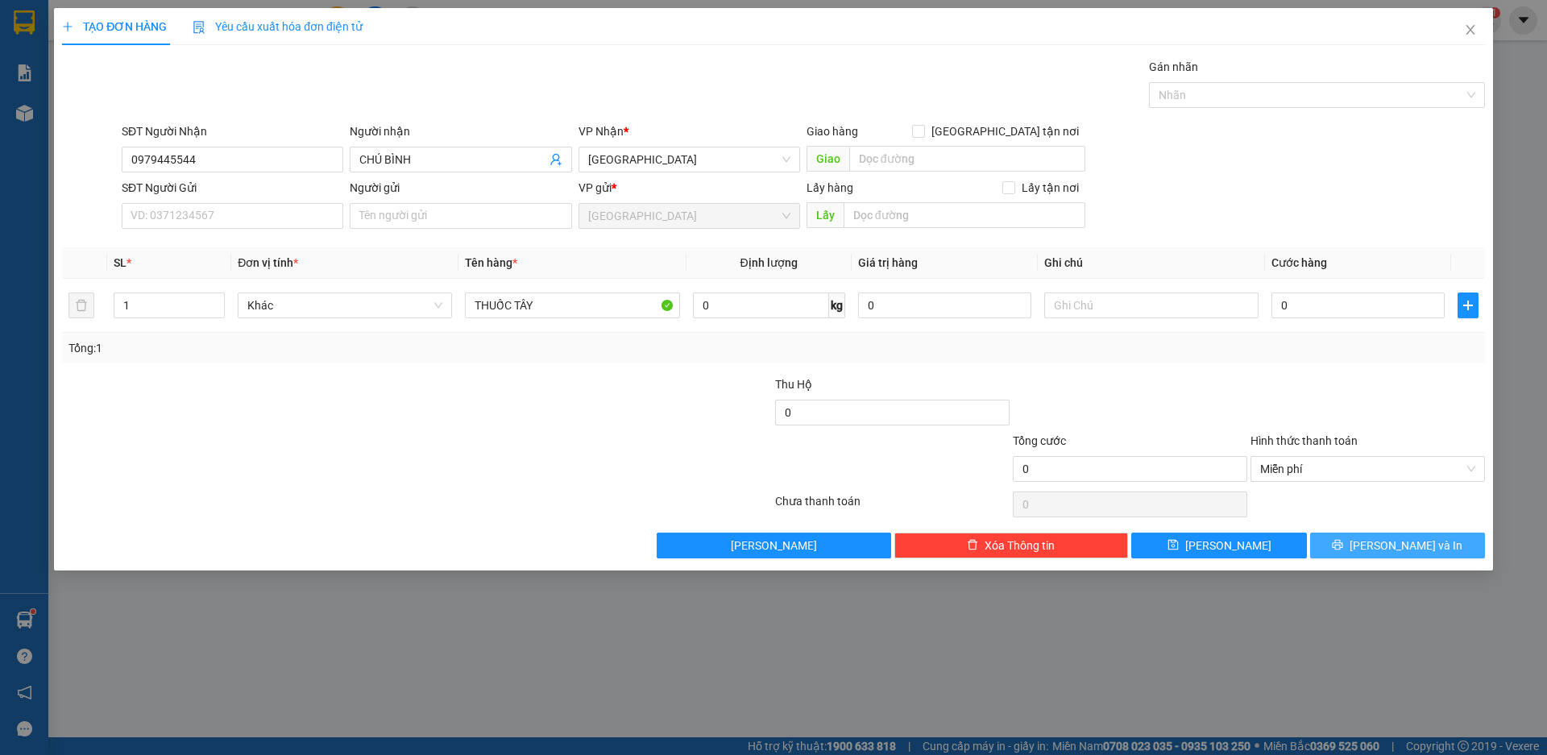
click at [1409, 547] on span "[PERSON_NAME] và In" at bounding box center [1406, 546] width 113 height 18
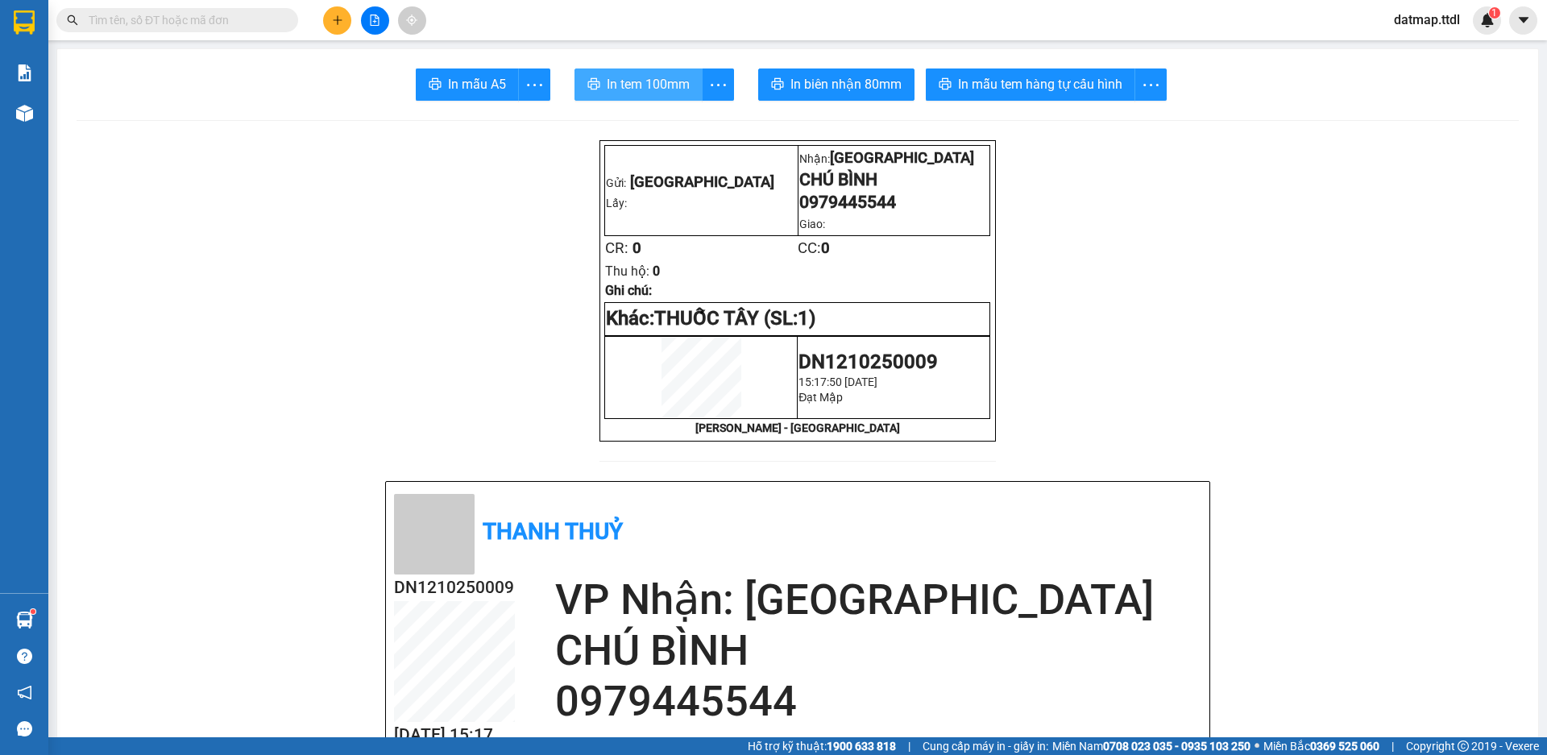
click at [625, 75] on span "In tem 100mm" at bounding box center [648, 84] width 83 height 20
click at [333, 25] on icon "plus" at bounding box center [337, 20] width 11 height 11
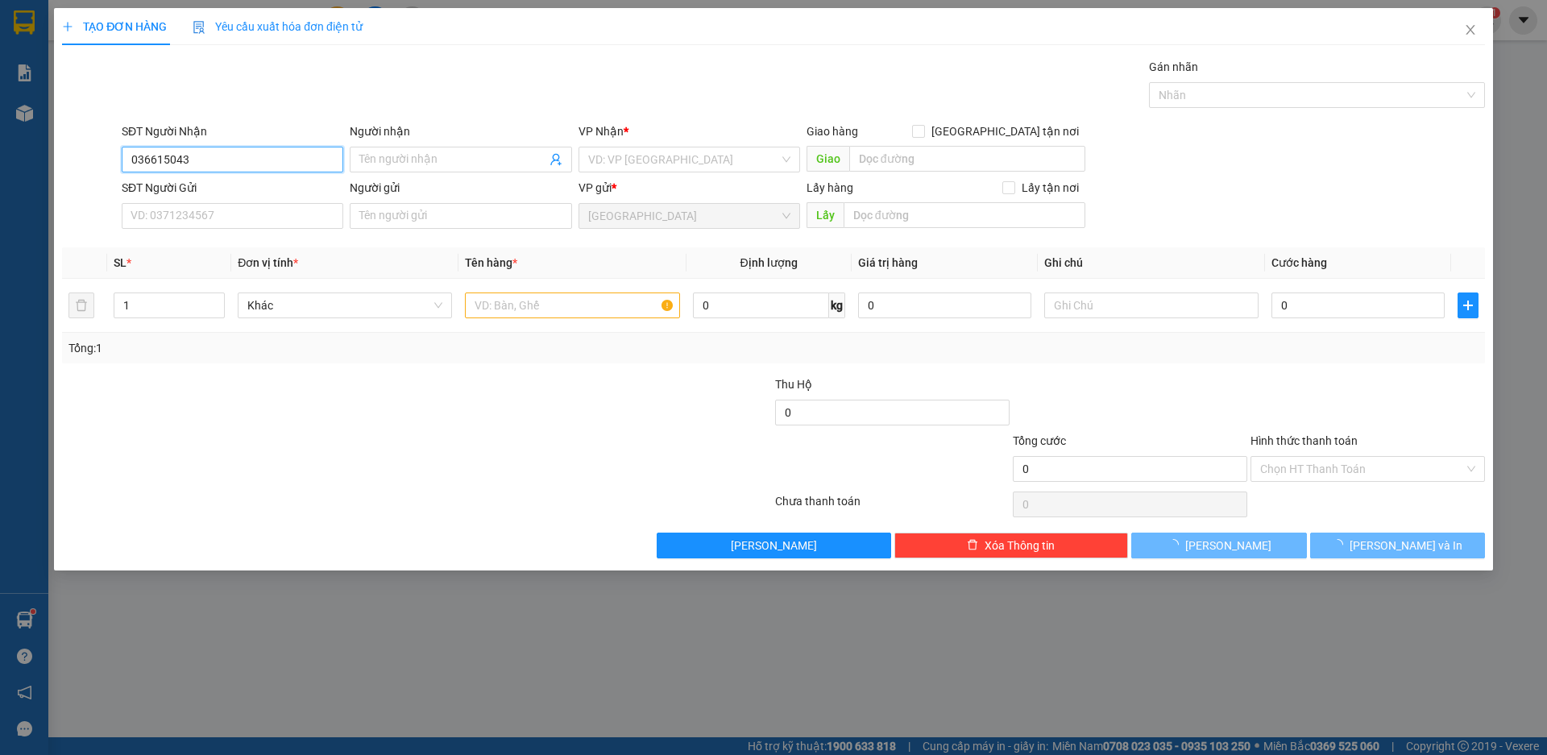
type input "0366150433"
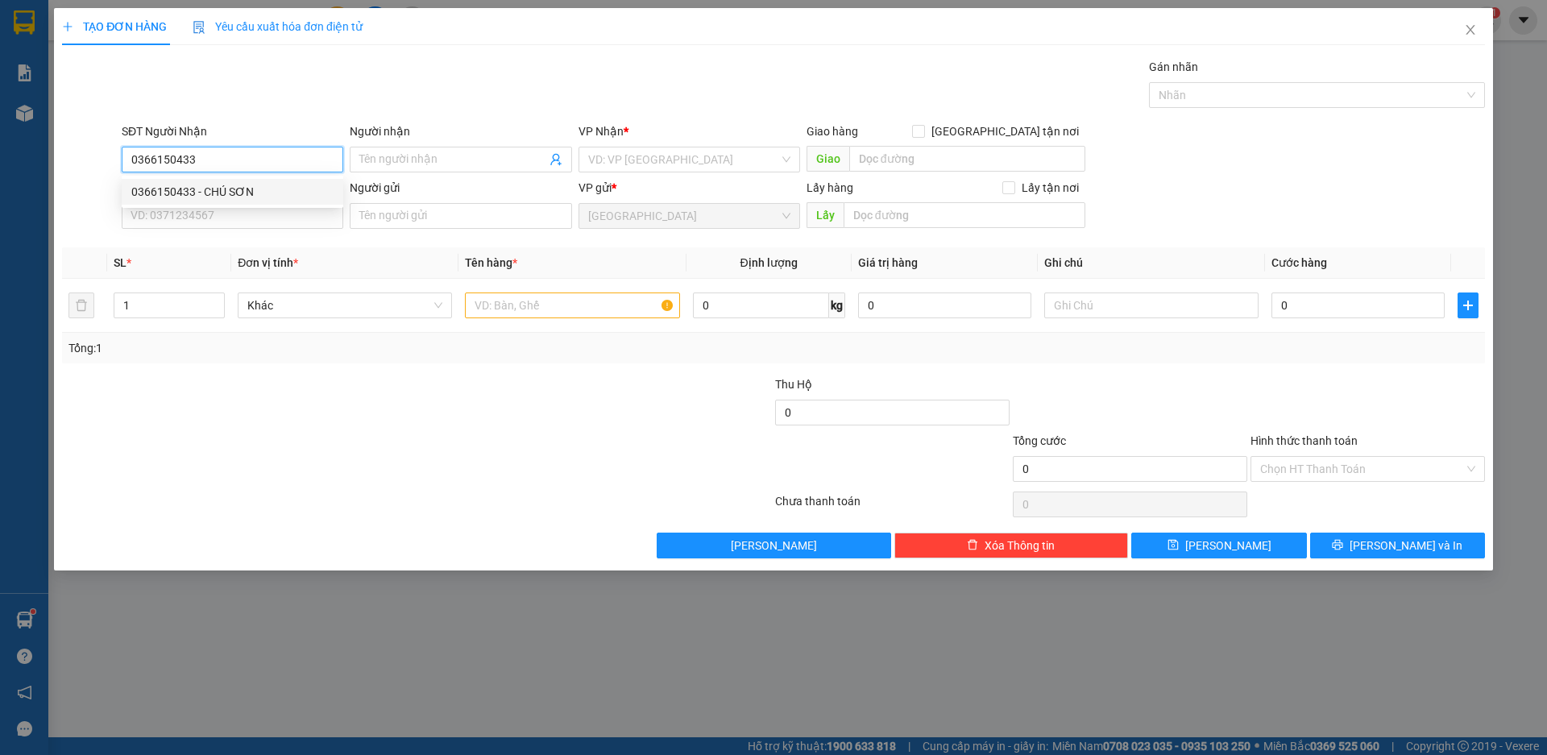
click at [170, 191] on div "0366150433 - CHÚ SƠN" at bounding box center [232, 192] width 202 height 18
type input "CHÚ SƠN"
type input "60.000"
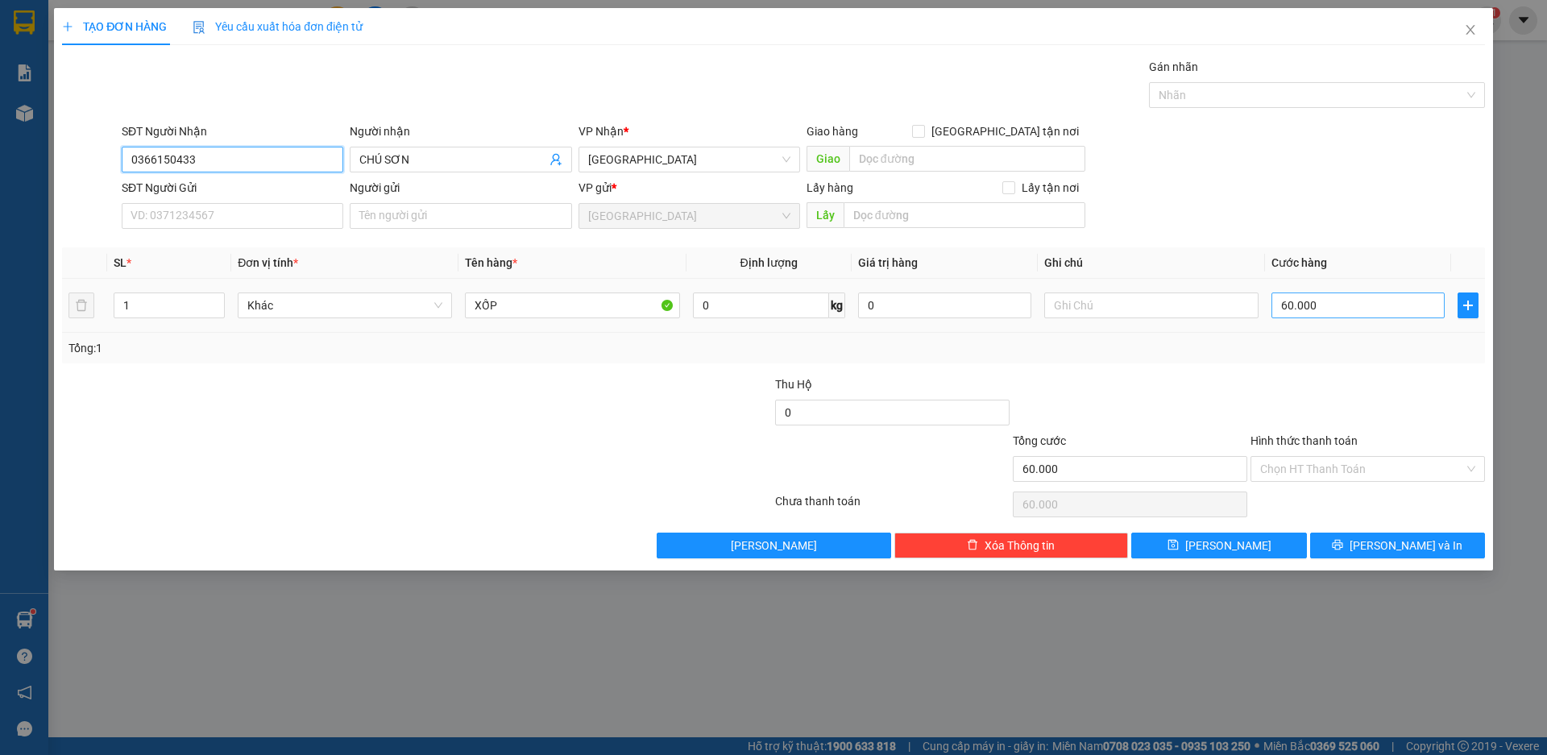
type input "0366150433"
click at [1366, 313] on input "60.000" at bounding box center [1358, 306] width 173 height 26
click at [523, 296] on input "XỐP" at bounding box center [572, 306] width 214 height 26
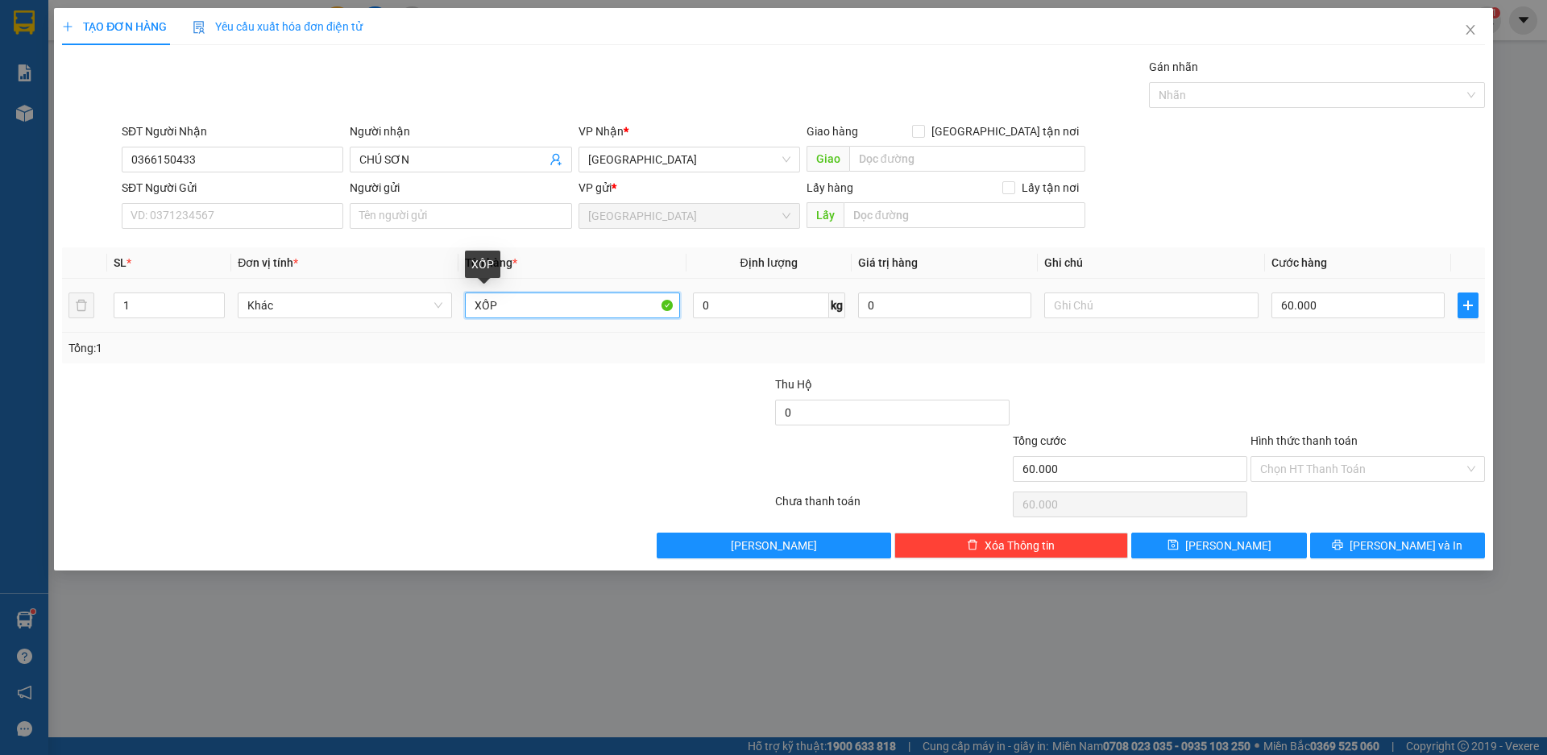
click at [523, 296] on input "XỐP" at bounding box center [572, 306] width 214 height 26
type input "THỰC PHẨM"
click at [1310, 302] on input "60.000" at bounding box center [1358, 306] width 173 height 26
type input "7"
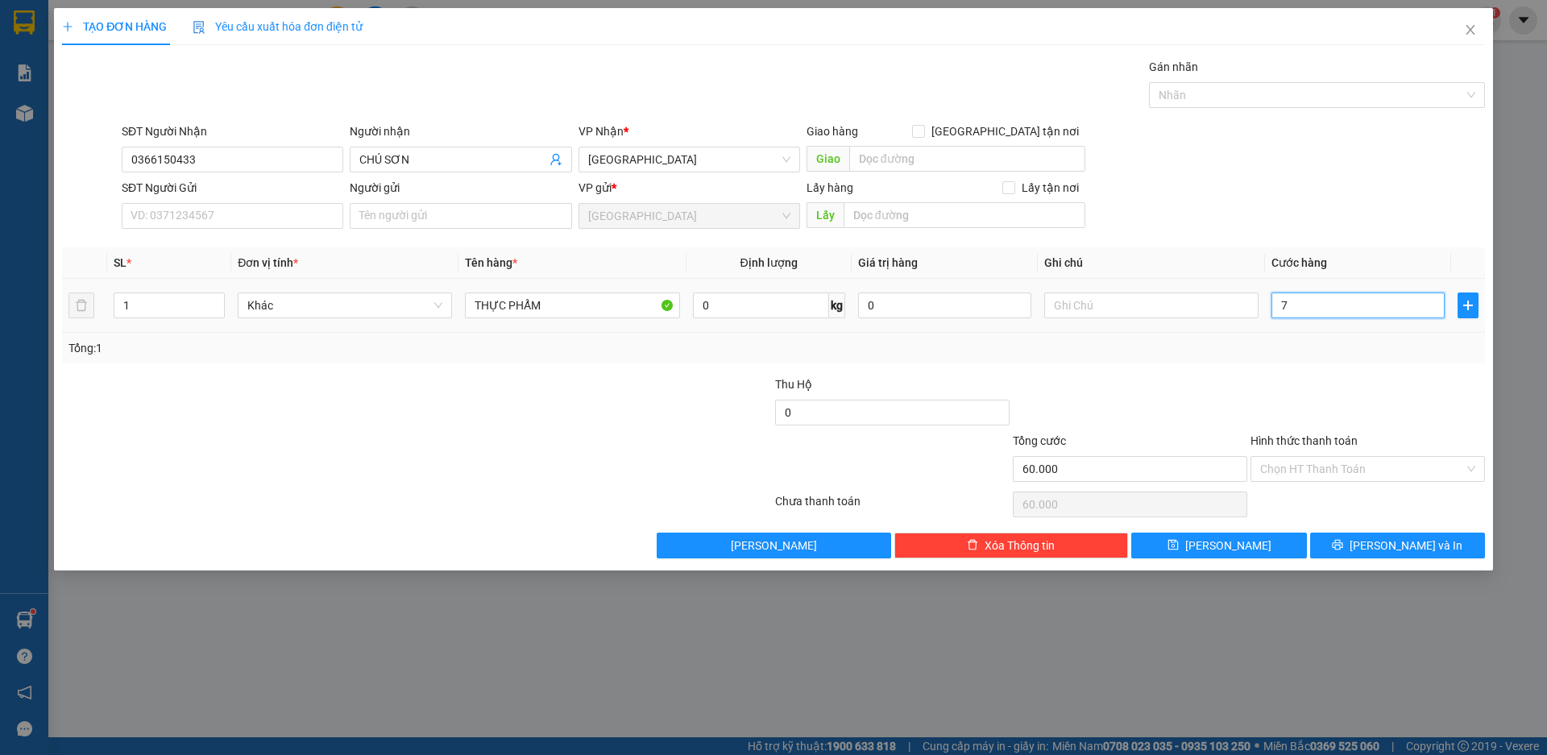
type input "7"
type input "70"
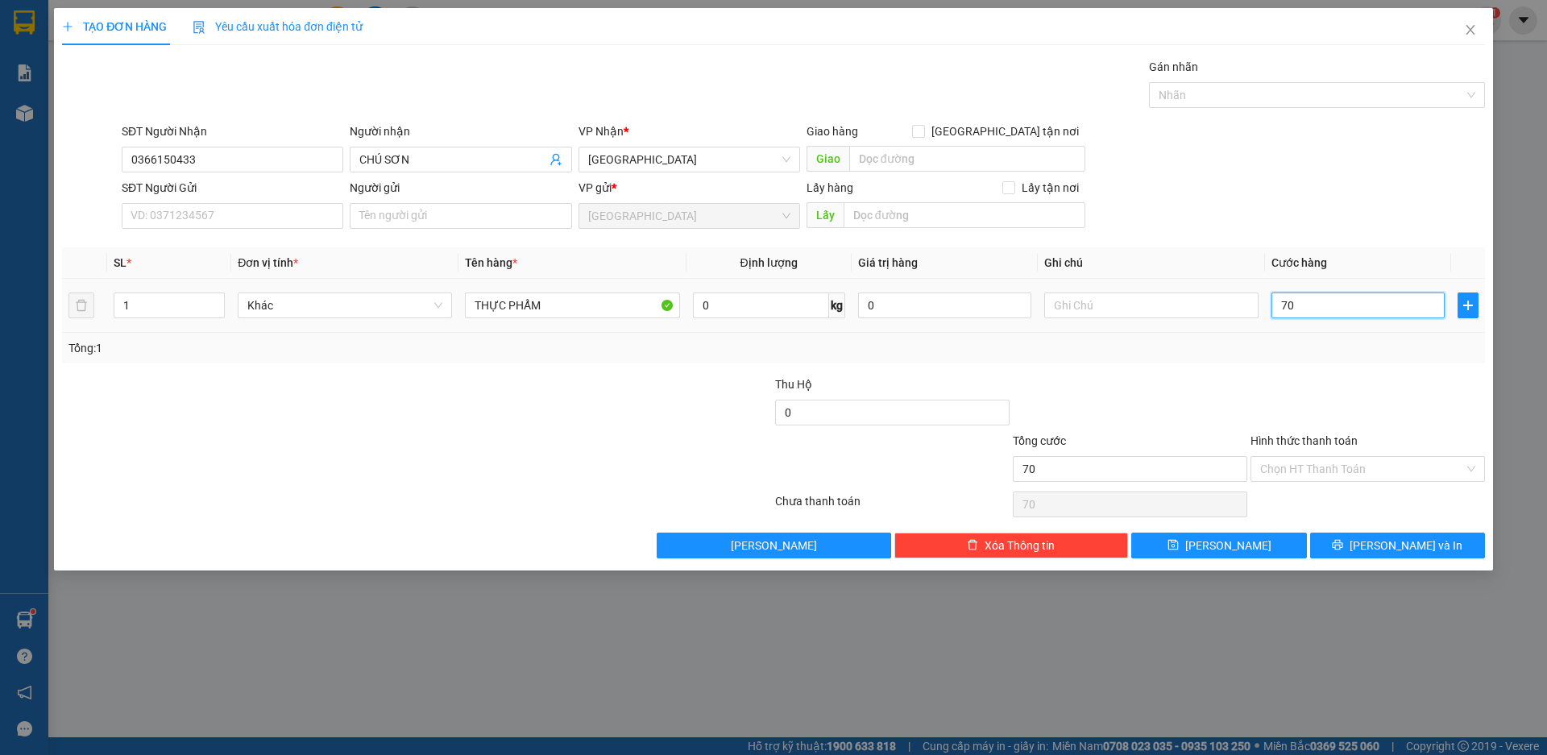
type input "700"
type input "7.000"
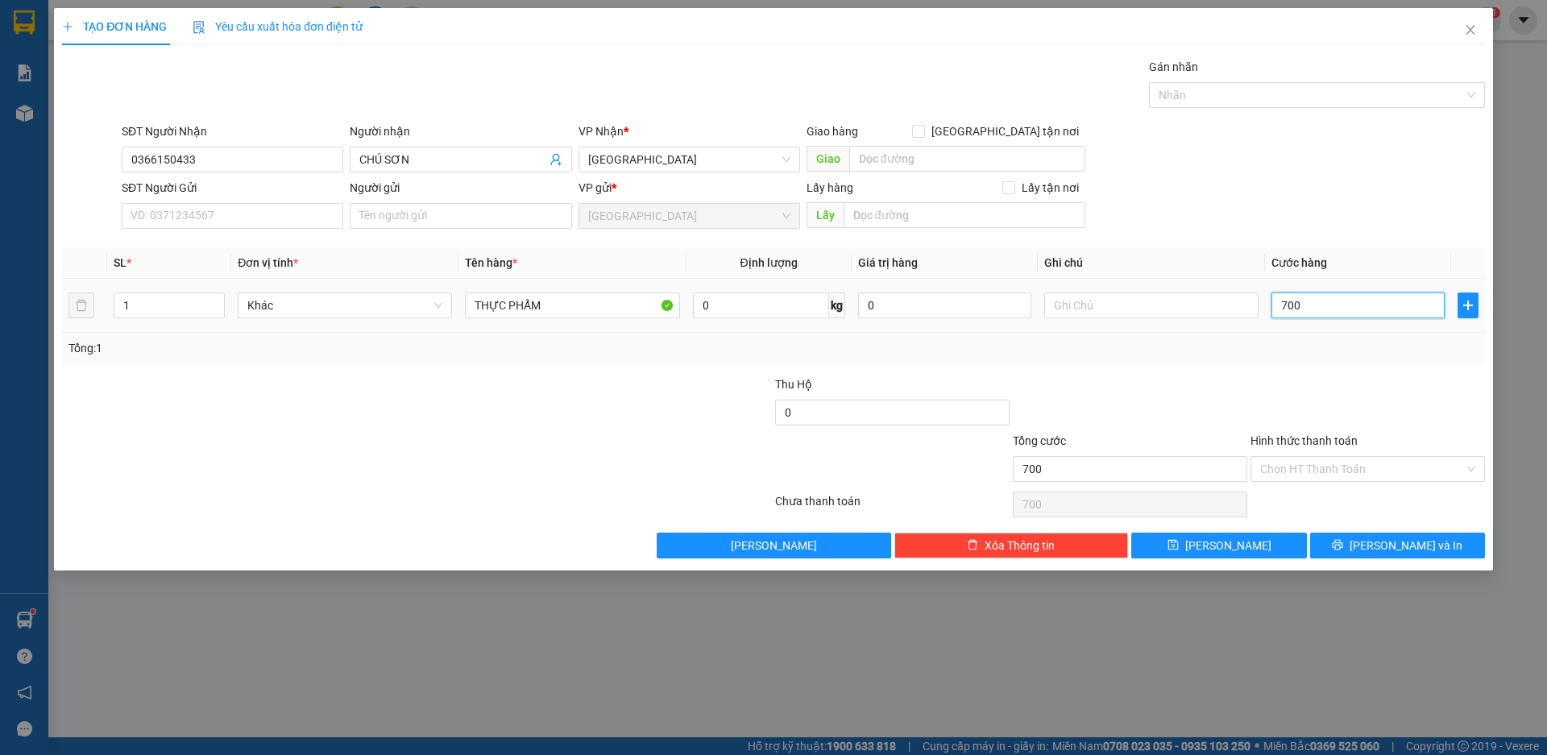
type input "7.000"
type input "70.000"
click at [1388, 540] on span "[PERSON_NAME] và In" at bounding box center [1406, 546] width 113 height 18
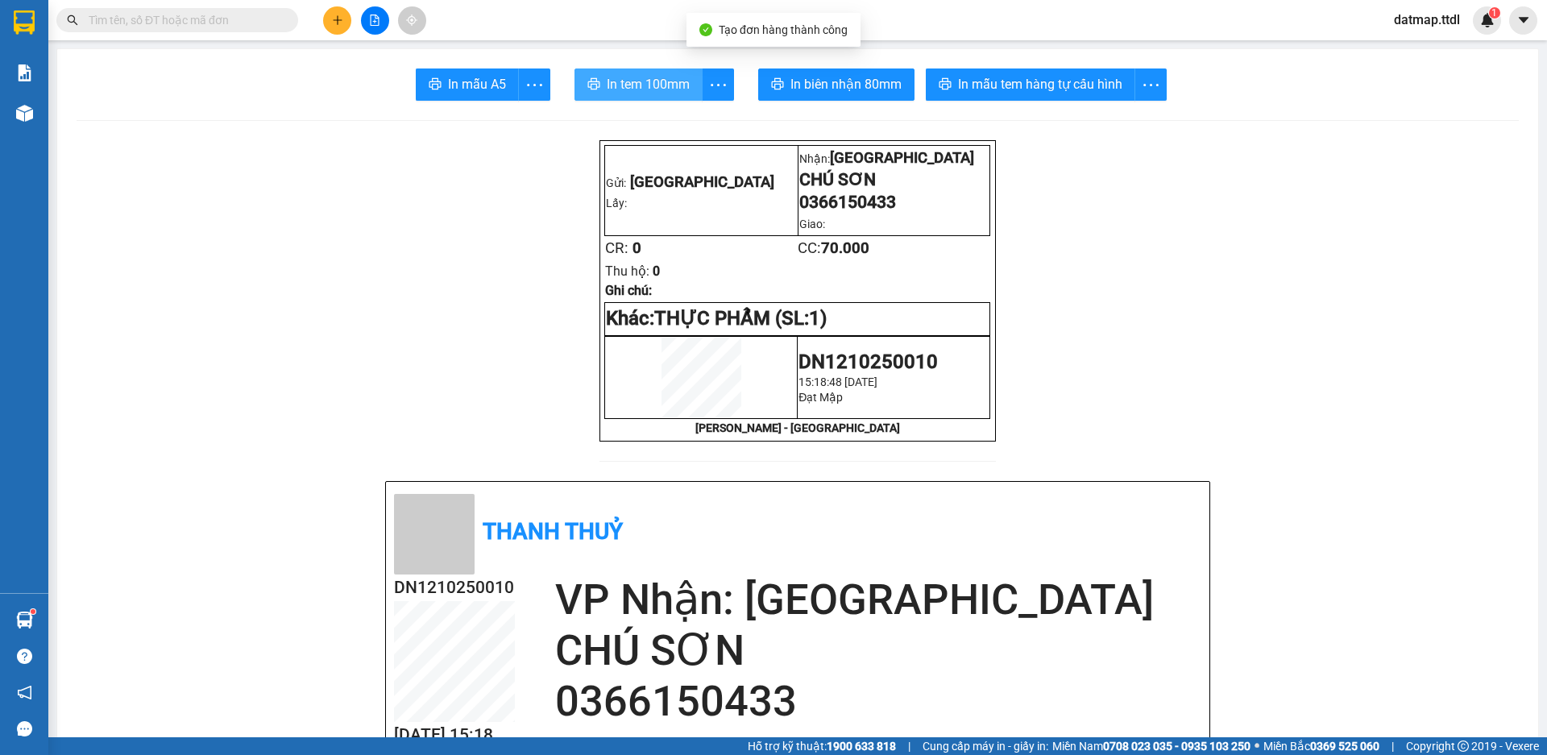
click at [620, 87] on span "In tem 100mm" at bounding box center [648, 84] width 83 height 20
click at [334, 19] on icon "plus" at bounding box center [337, 20] width 11 height 11
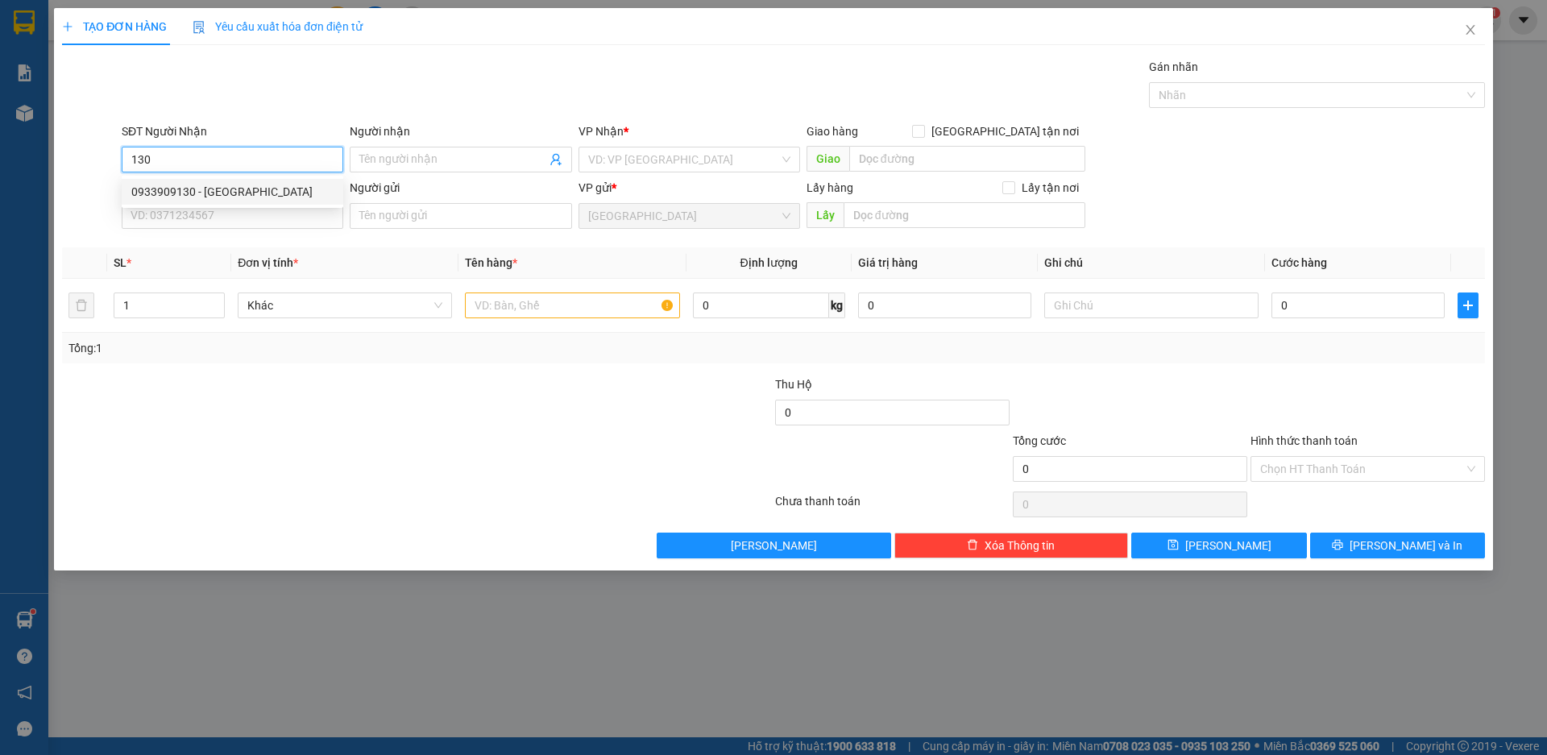
click at [156, 189] on div "0933909130 - [GEOGRAPHIC_DATA]" at bounding box center [232, 192] width 202 height 18
type input "0933909130"
type input "Liên Hoa"
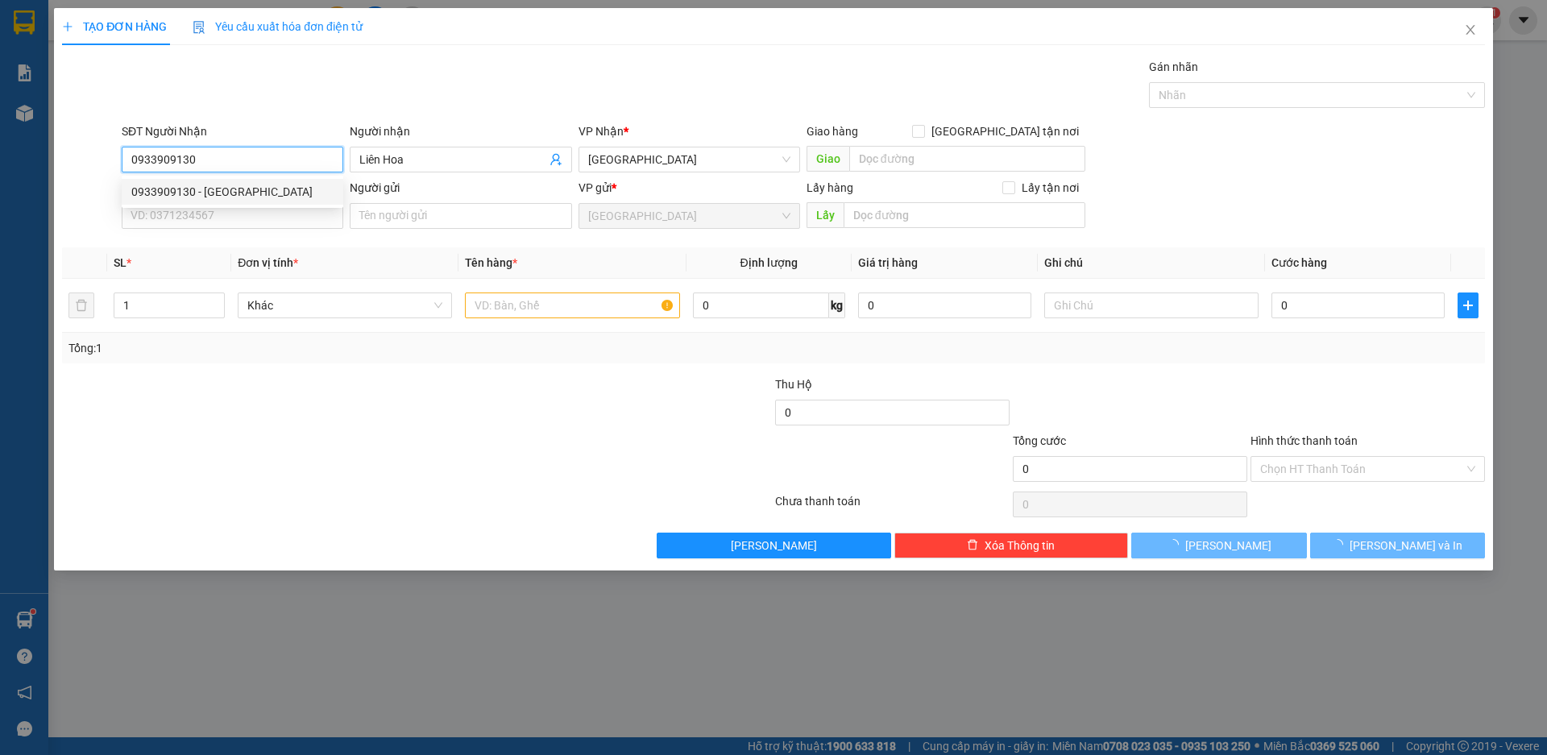
type input "70.000"
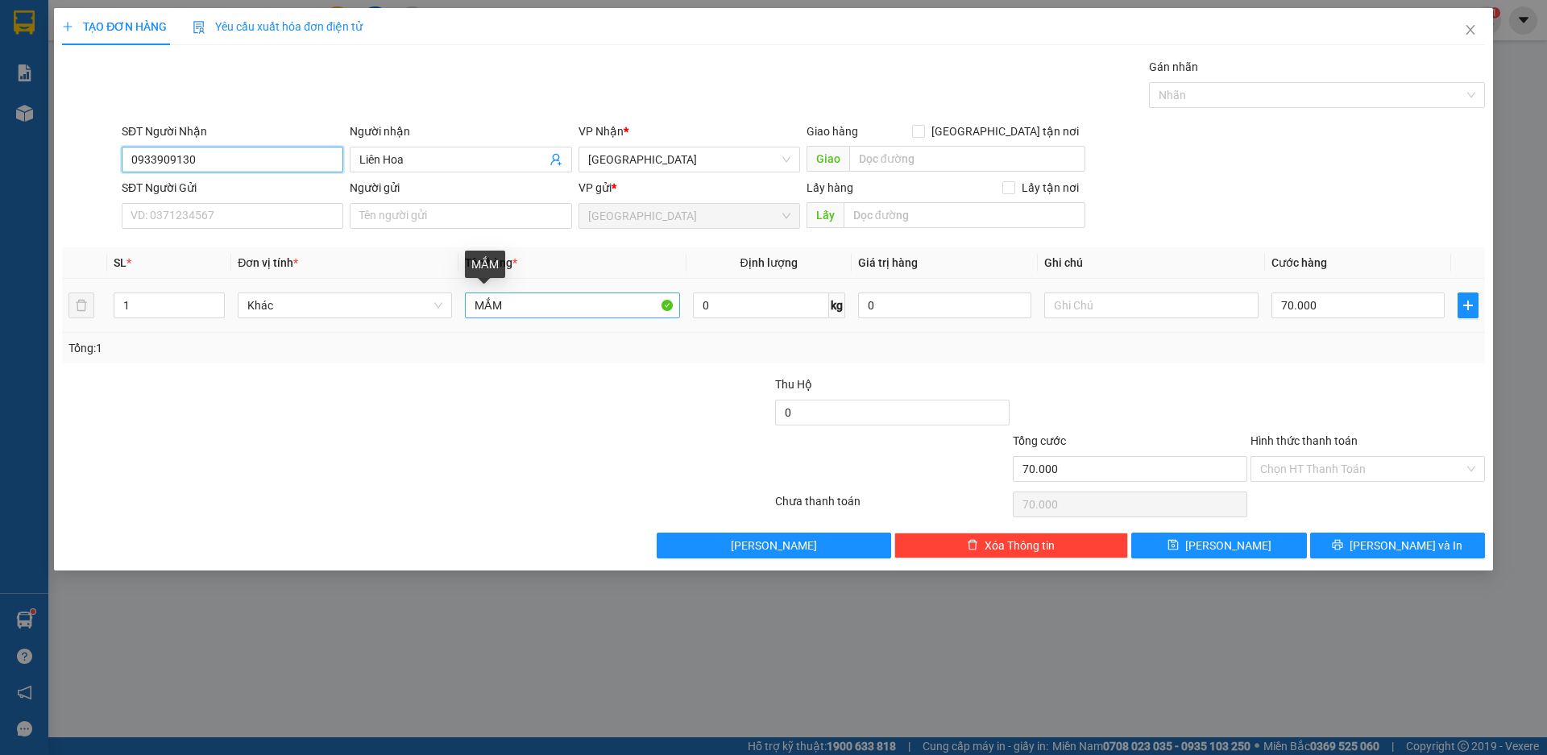
type input "0933909130"
click at [510, 306] on input "MẮM" at bounding box center [572, 306] width 214 height 26
type input "TỎI"
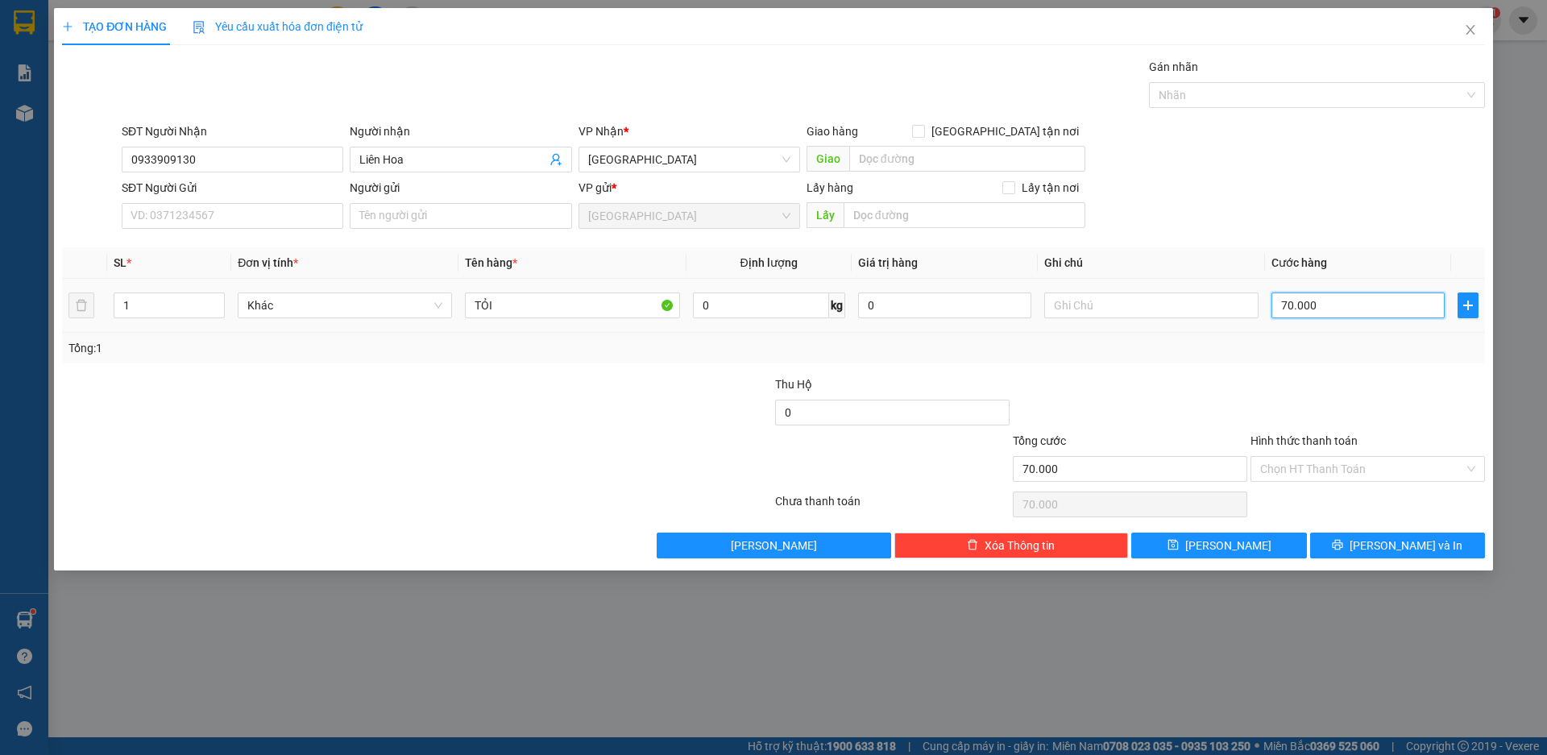
click at [1303, 297] on input "70.000" at bounding box center [1358, 306] width 173 height 26
type input "1"
type input "10"
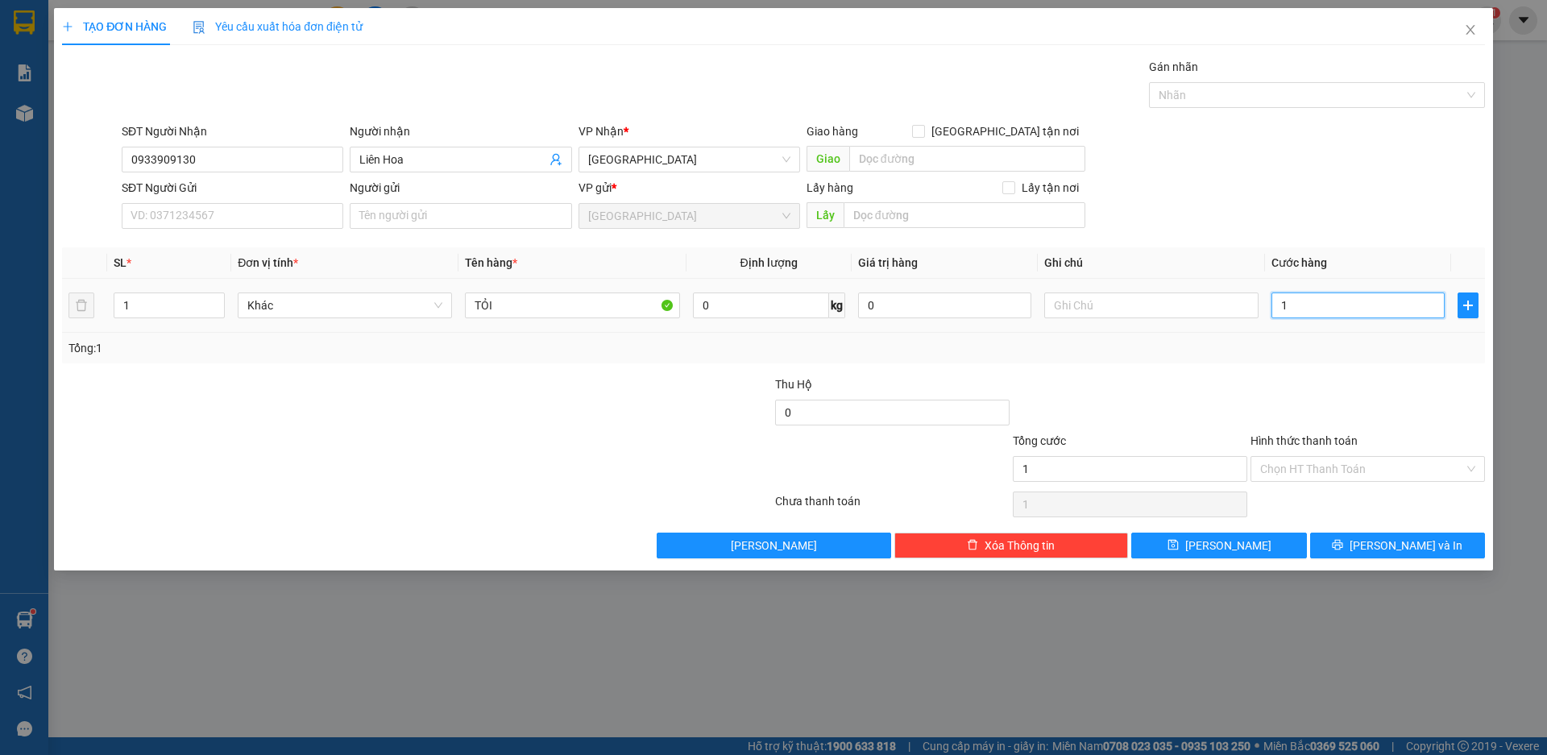
type input "10"
type input "100"
type input "1.000"
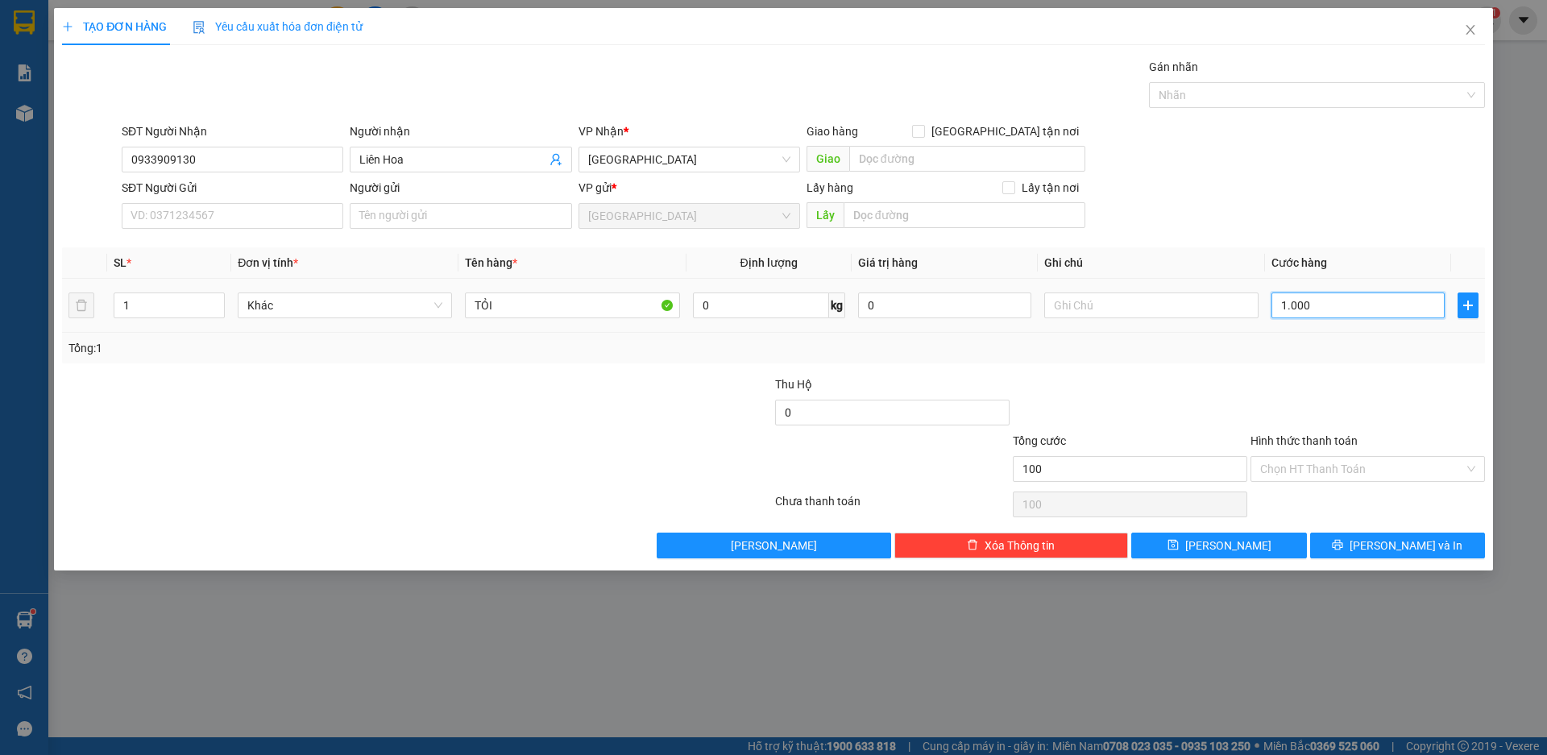
type input "1.000"
type input "10.000"
type input "100.000"
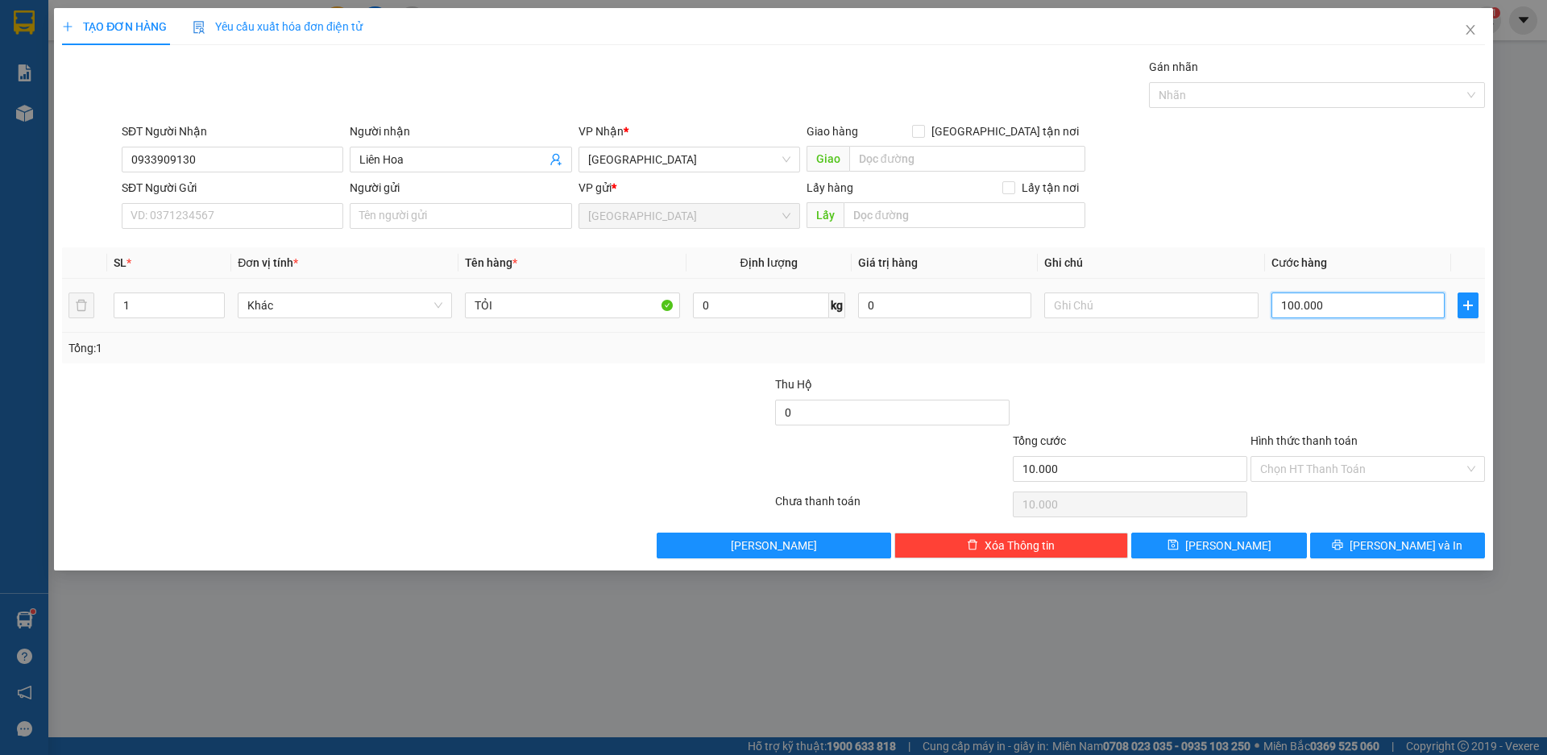
type input "100.000"
drag, startPoint x: 1321, startPoint y: 462, endPoint x: 1309, endPoint y: 488, distance: 28.5
click at [1320, 465] on input "Hình thức thanh toán" at bounding box center [1362, 469] width 204 height 24
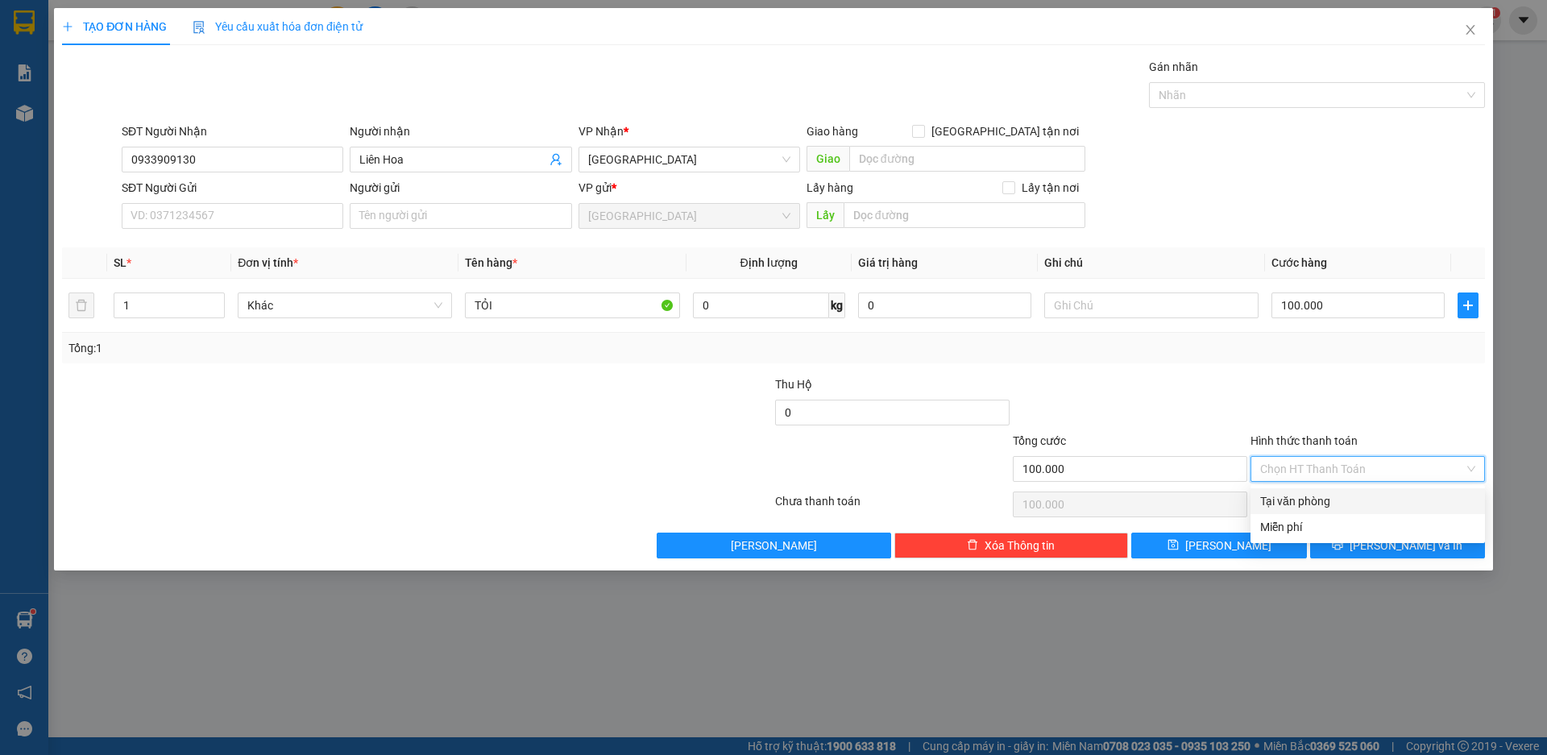
click at [1307, 492] on div "Tại văn phòng" at bounding box center [1367, 501] width 215 height 18
type input "0"
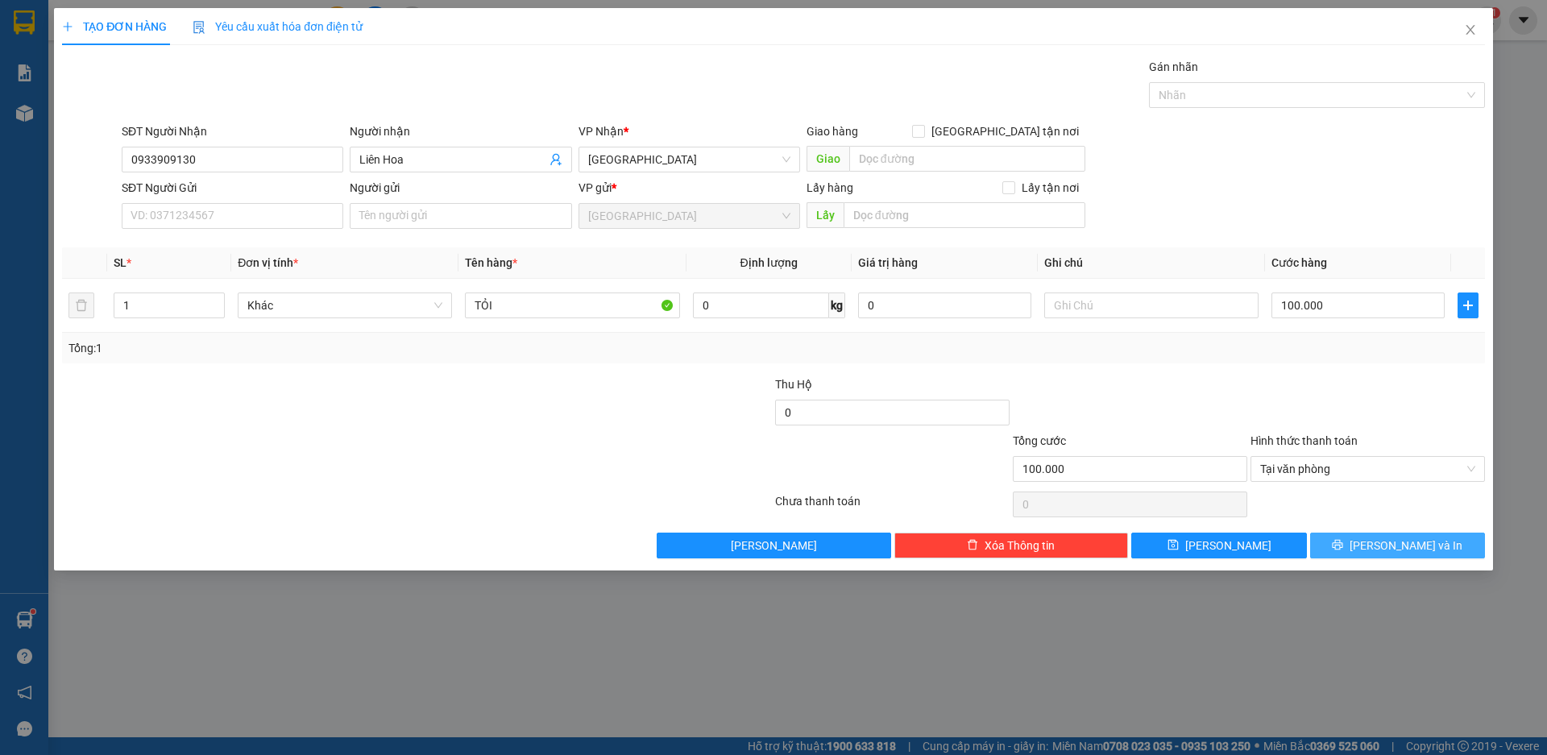
click at [1392, 541] on span "[PERSON_NAME] và In" at bounding box center [1406, 546] width 113 height 18
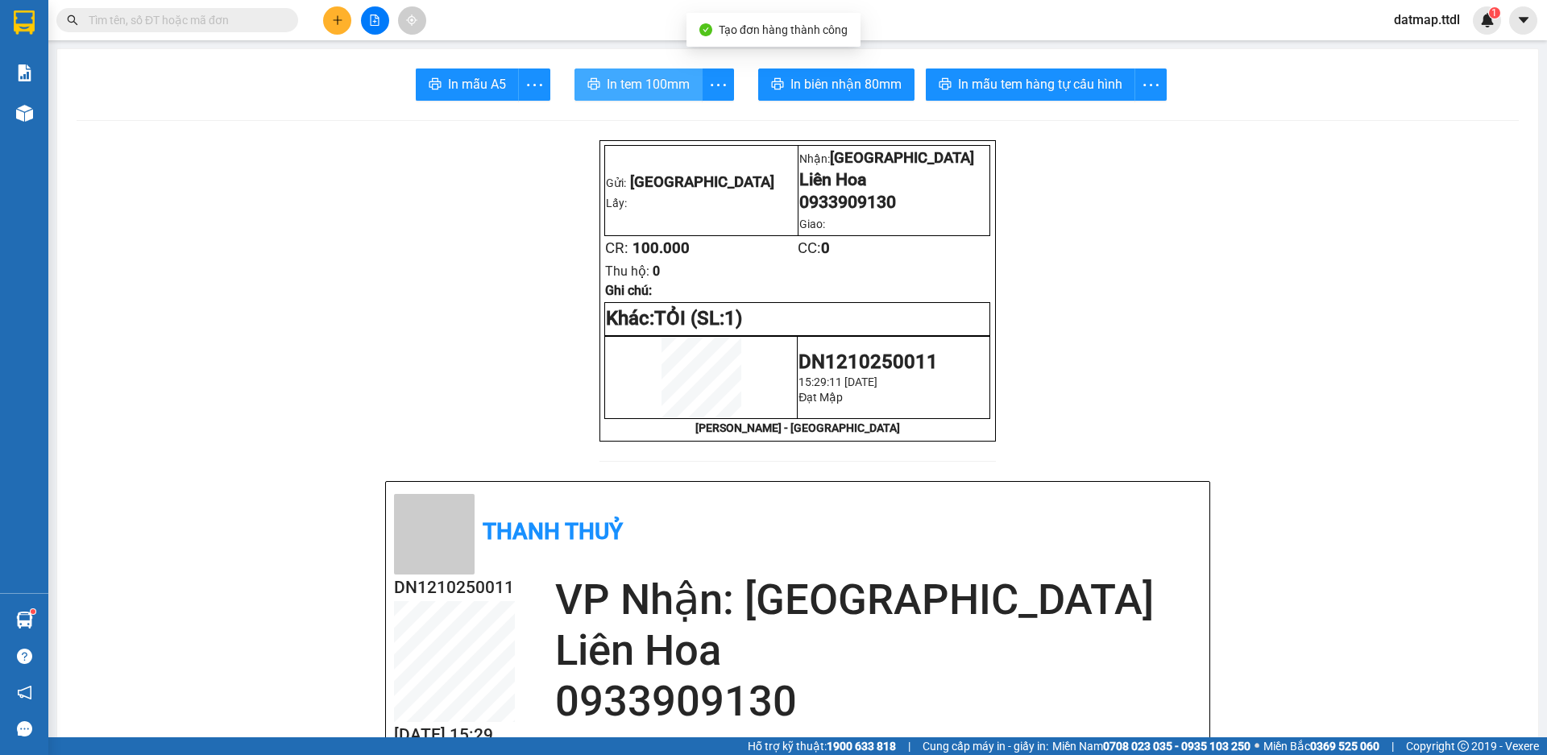
click at [621, 89] on span "In tem 100mm" at bounding box center [648, 84] width 83 height 20
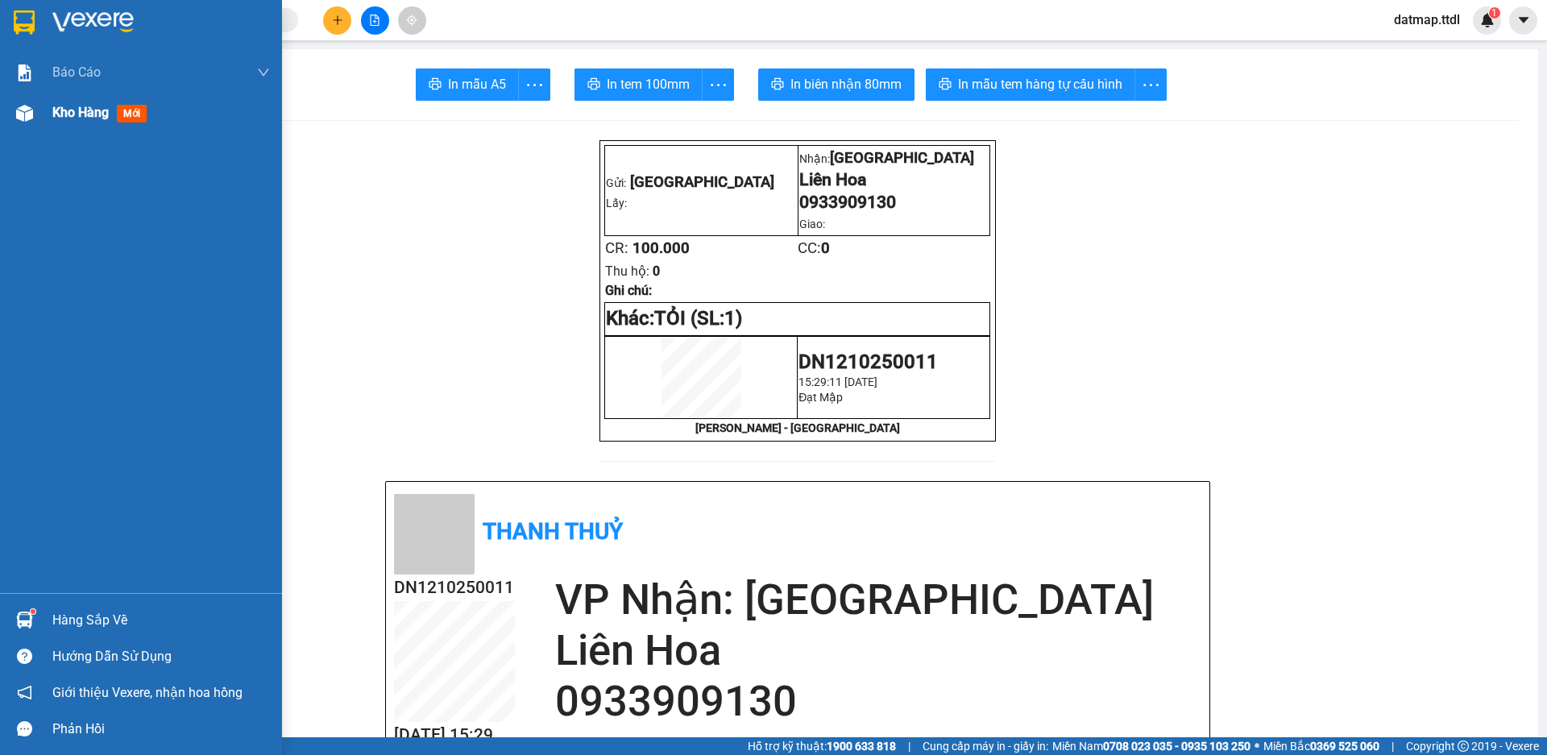
click at [74, 116] on span "Kho hàng" at bounding box center [80, 112] width 56 height 15
